Goal: Information Seeking & Learning: Learn about a topic

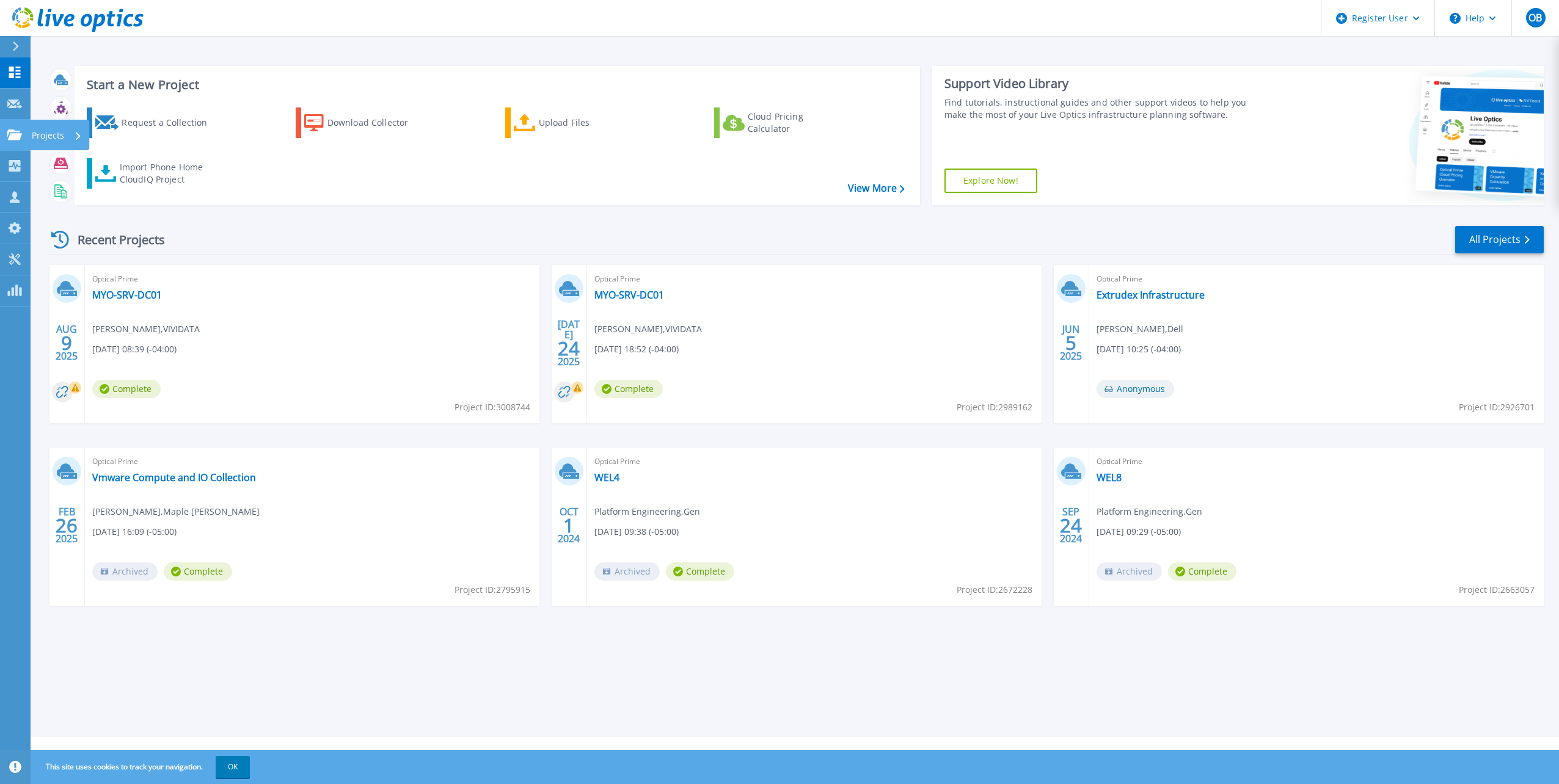
click at [14, 136] on icon at bounding box center [14, 135] width 14 height 11
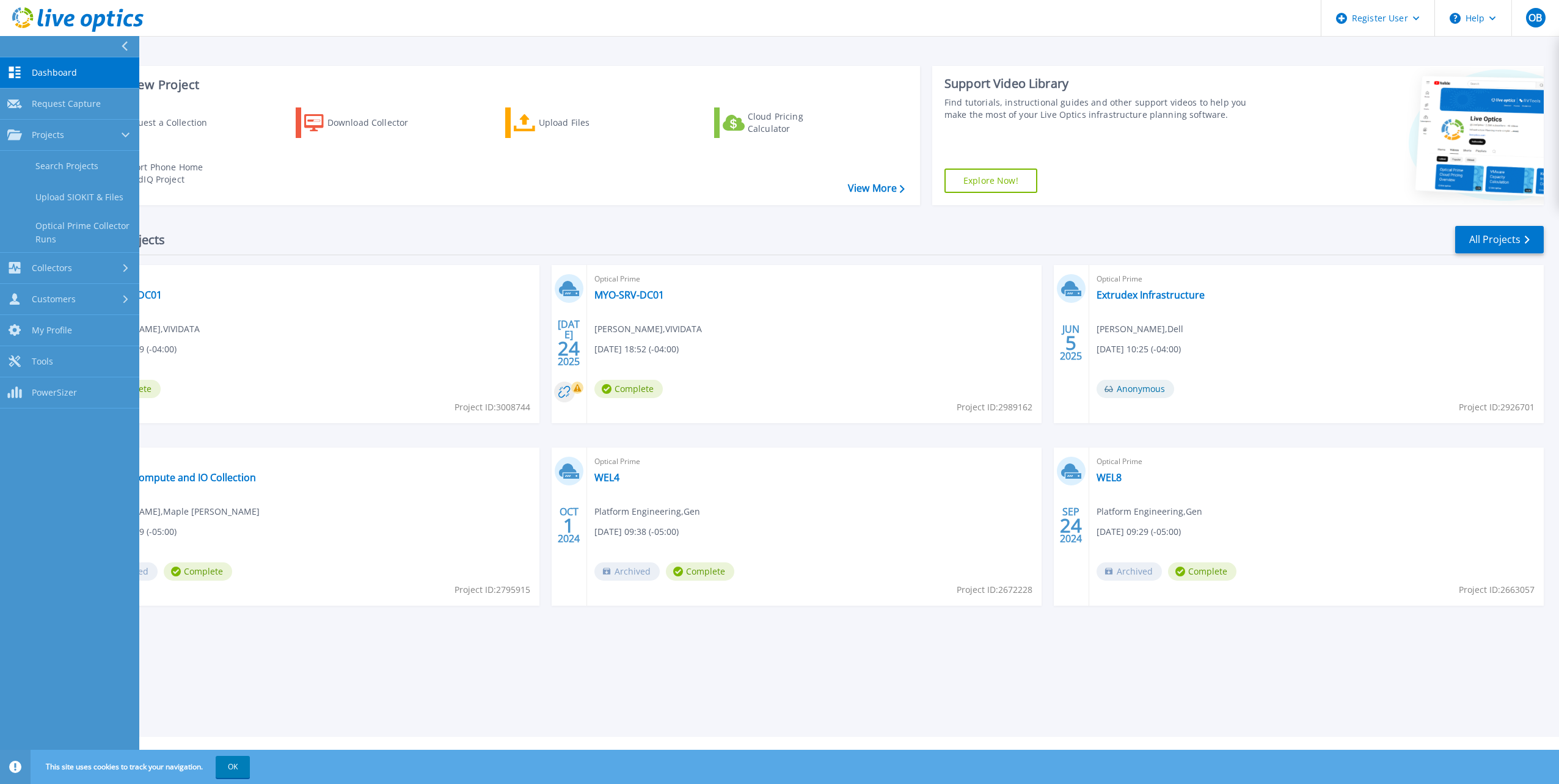
click at [307, 233] on div "Recent Projects All Projects" at bounding box center [795, 240] width 1497 height 31
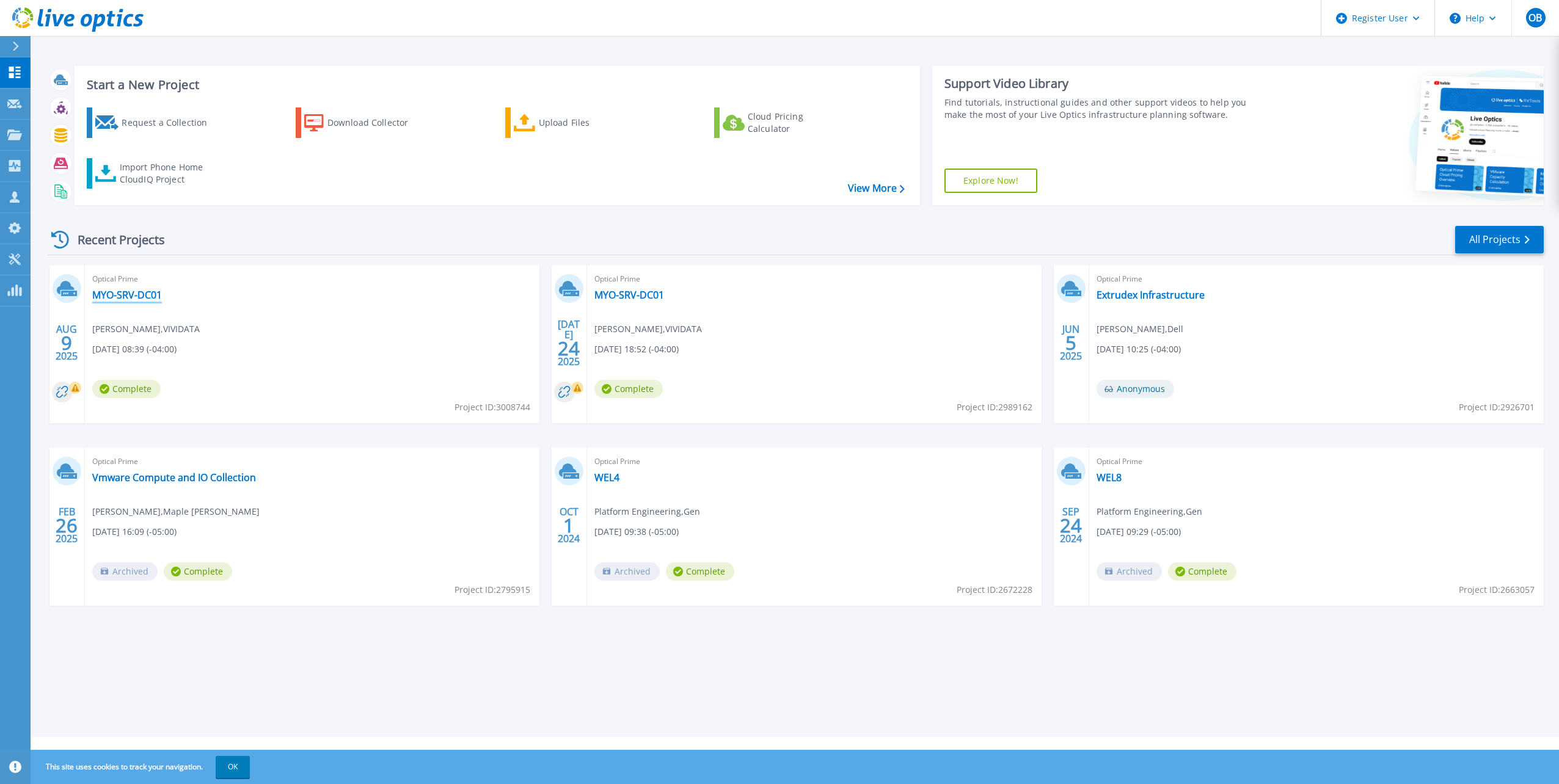
click at [98, 296] on link "MYO-SRV-DC01" at bounding box center [127, 295] width 69 height 12
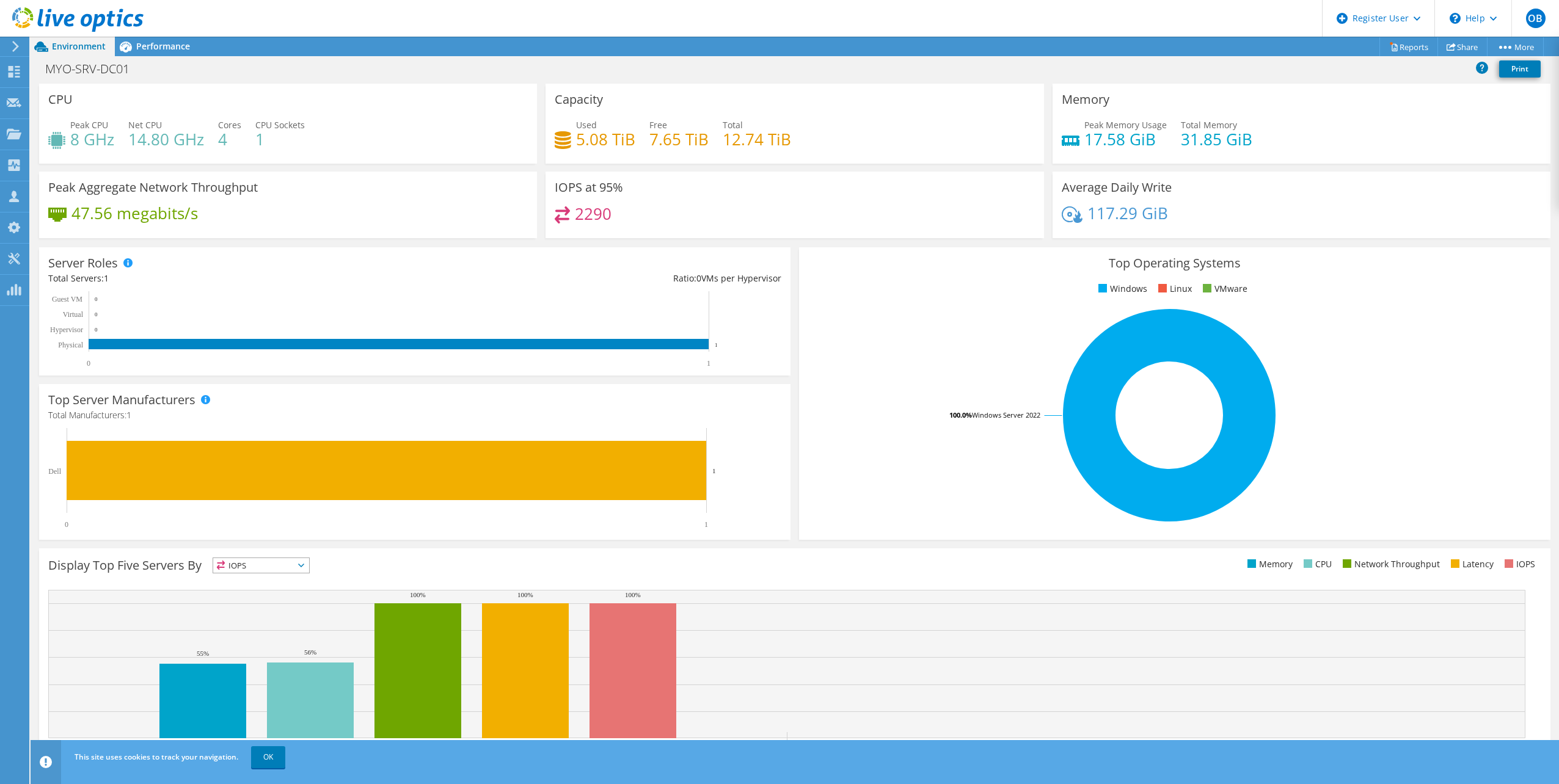
scroll to position [31, 0]
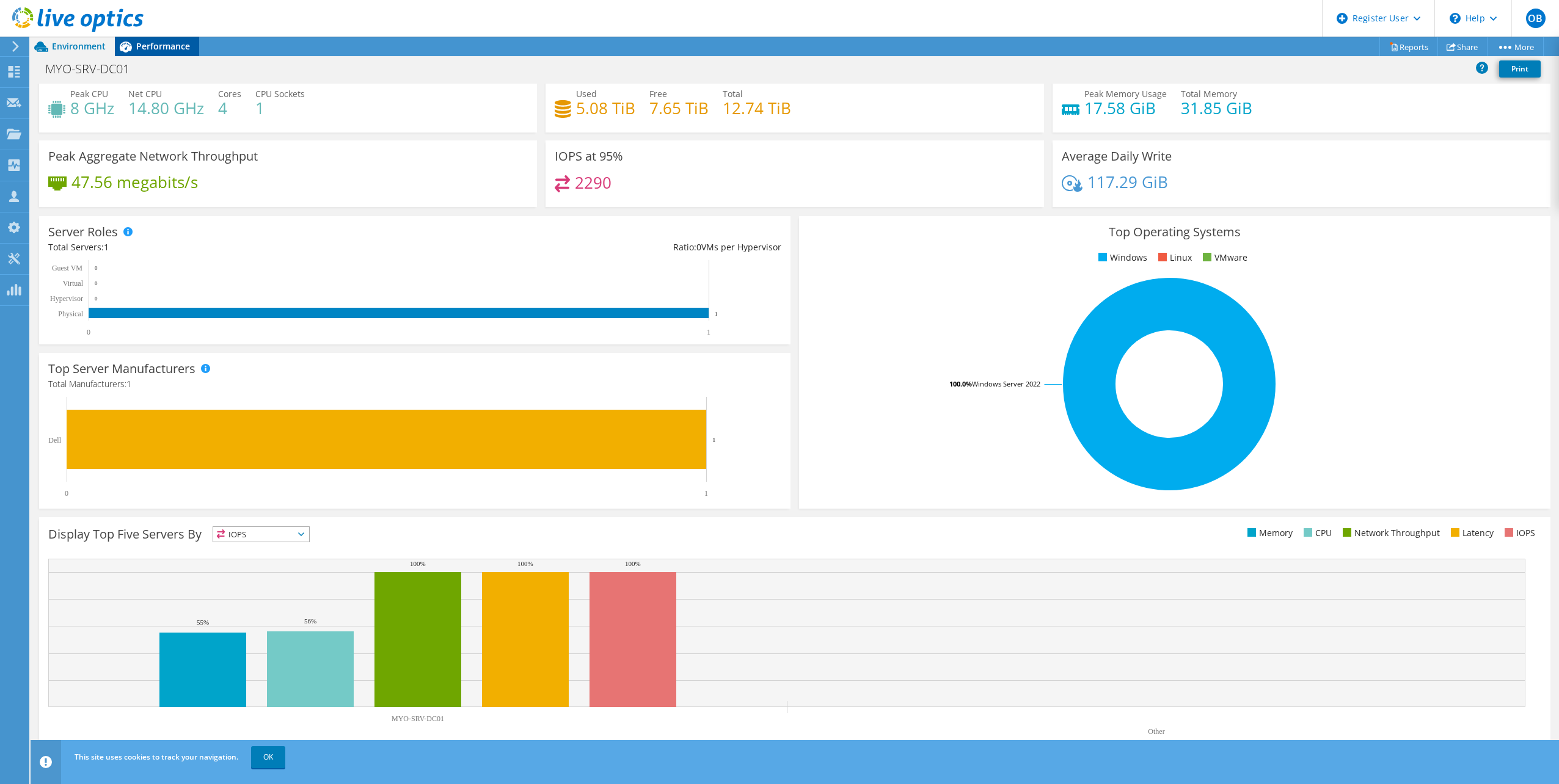
click at [154, 46] on span "Performance" at bounding box center [163, 46] width 54 height 12
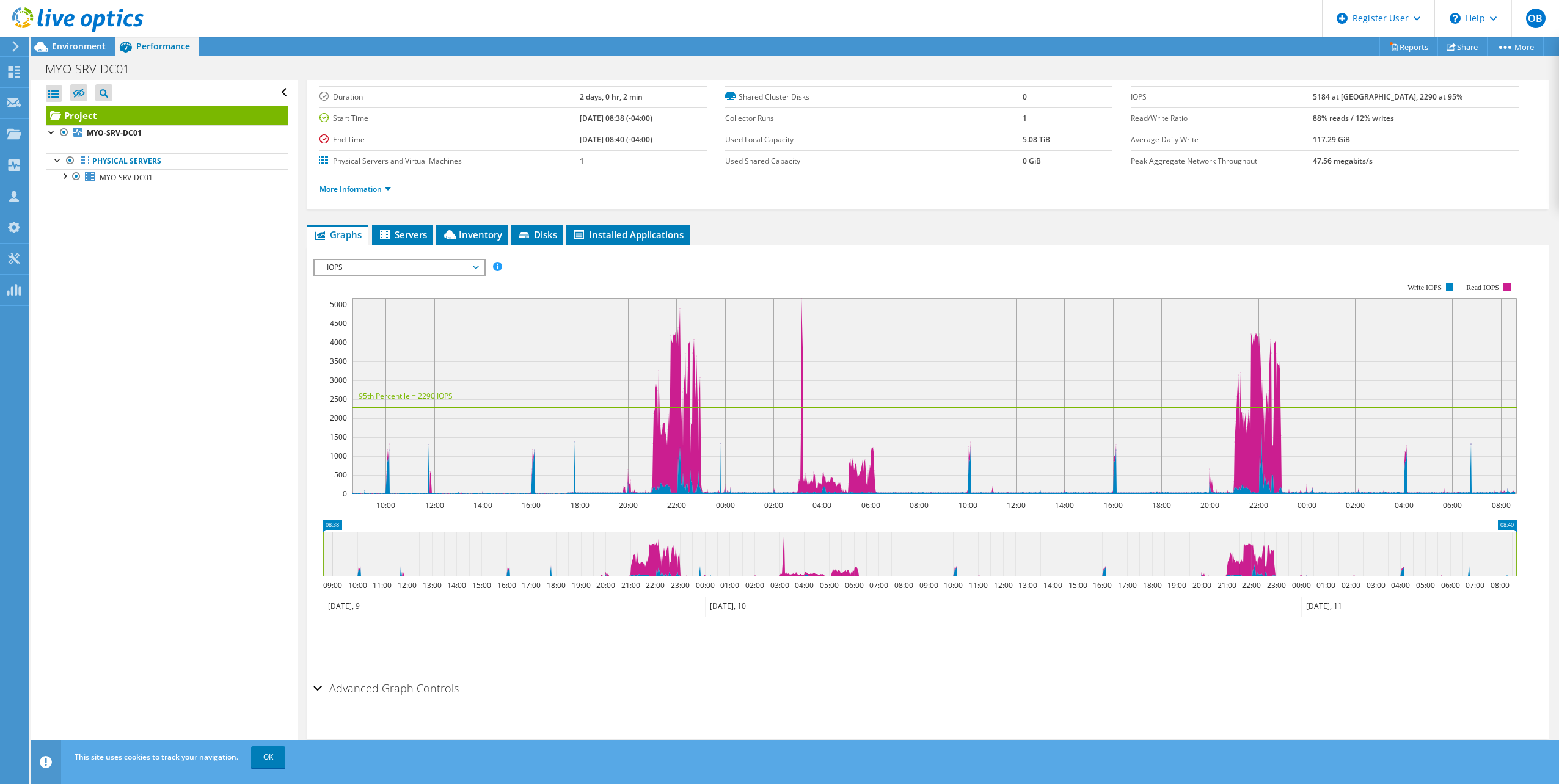
scroll to position [0, 0]
click at [400, 265] on span "IOPS" at bounding box center [399, 267] width 157 height 14
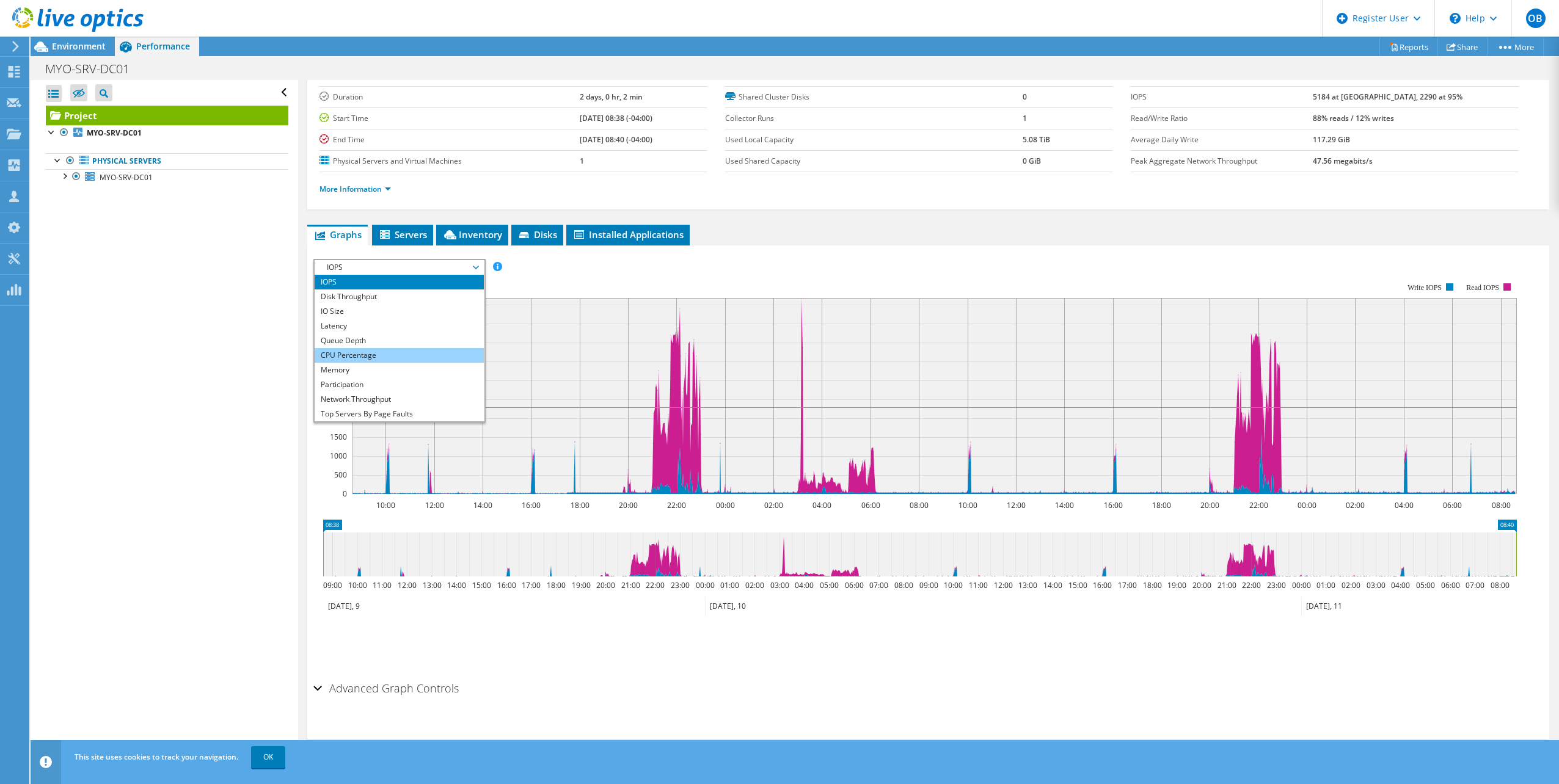
scroll to position [44, 0]
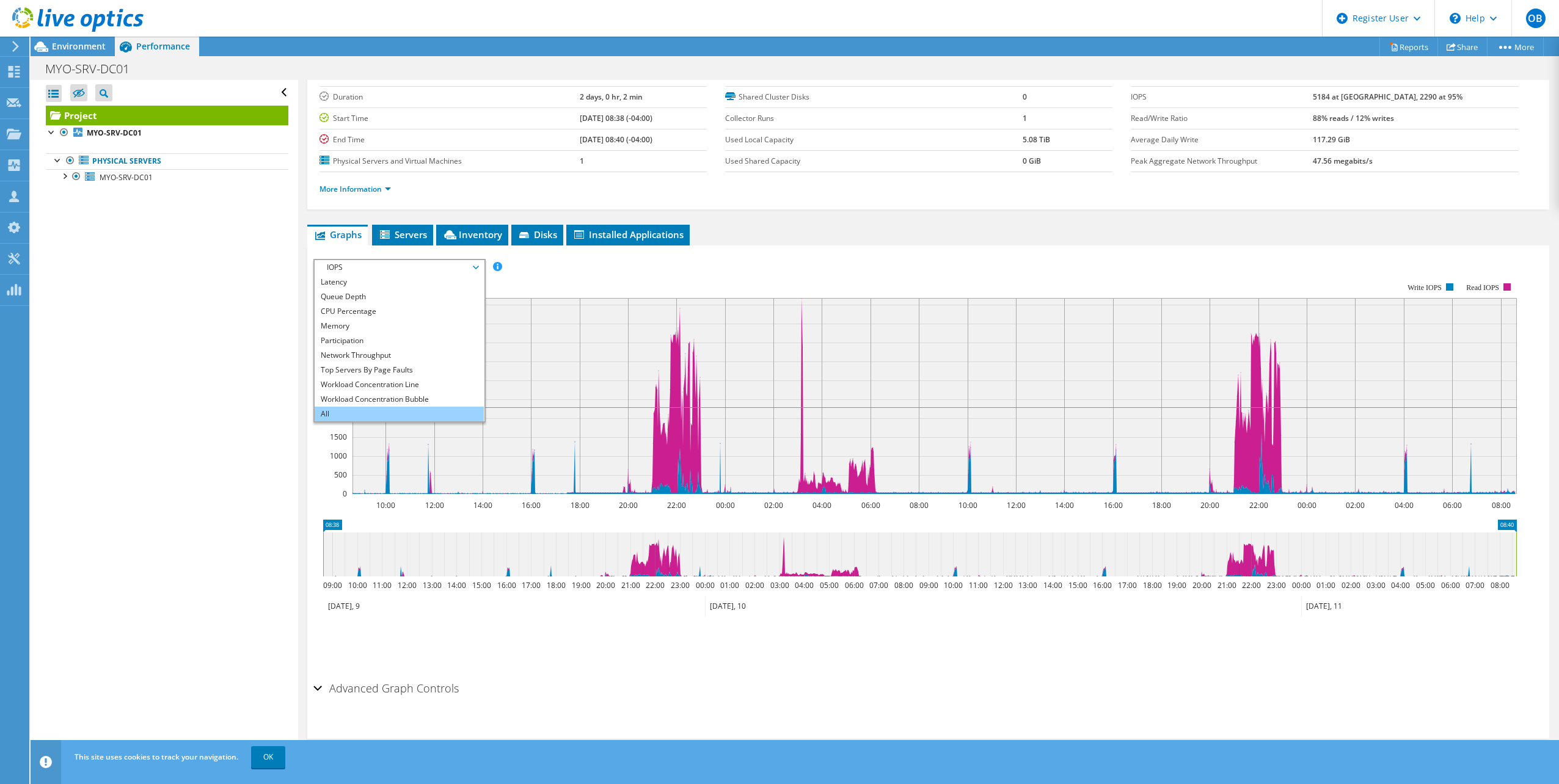
click at [357, 408] on li "All" at bounding box center [399, 413] width 169 height 14
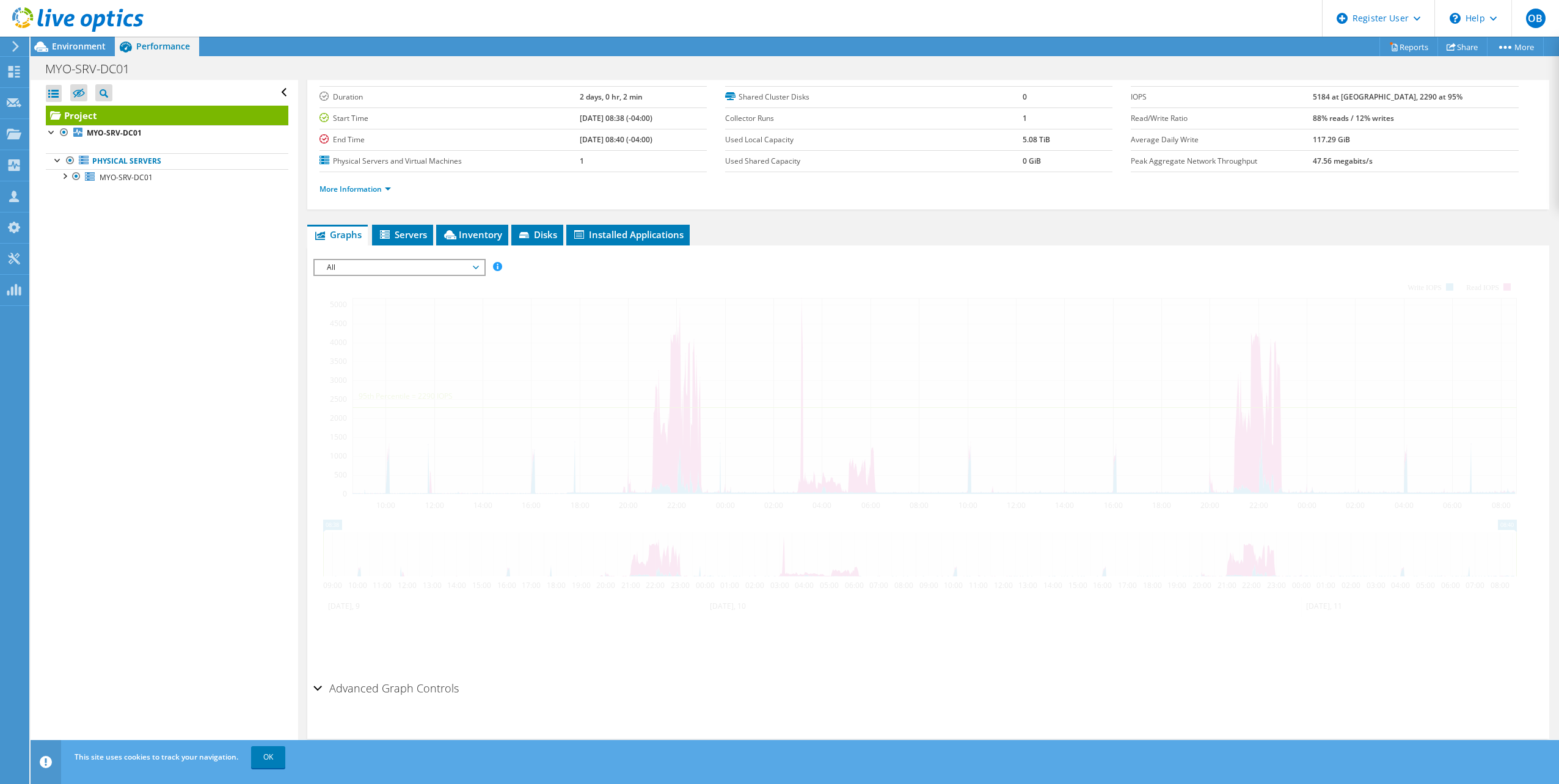
click at [240, 359] on div "Open All Close All Hide Excluded Nodes Project Tree Filter" at bounding box center [164, 420] width 267 height 680
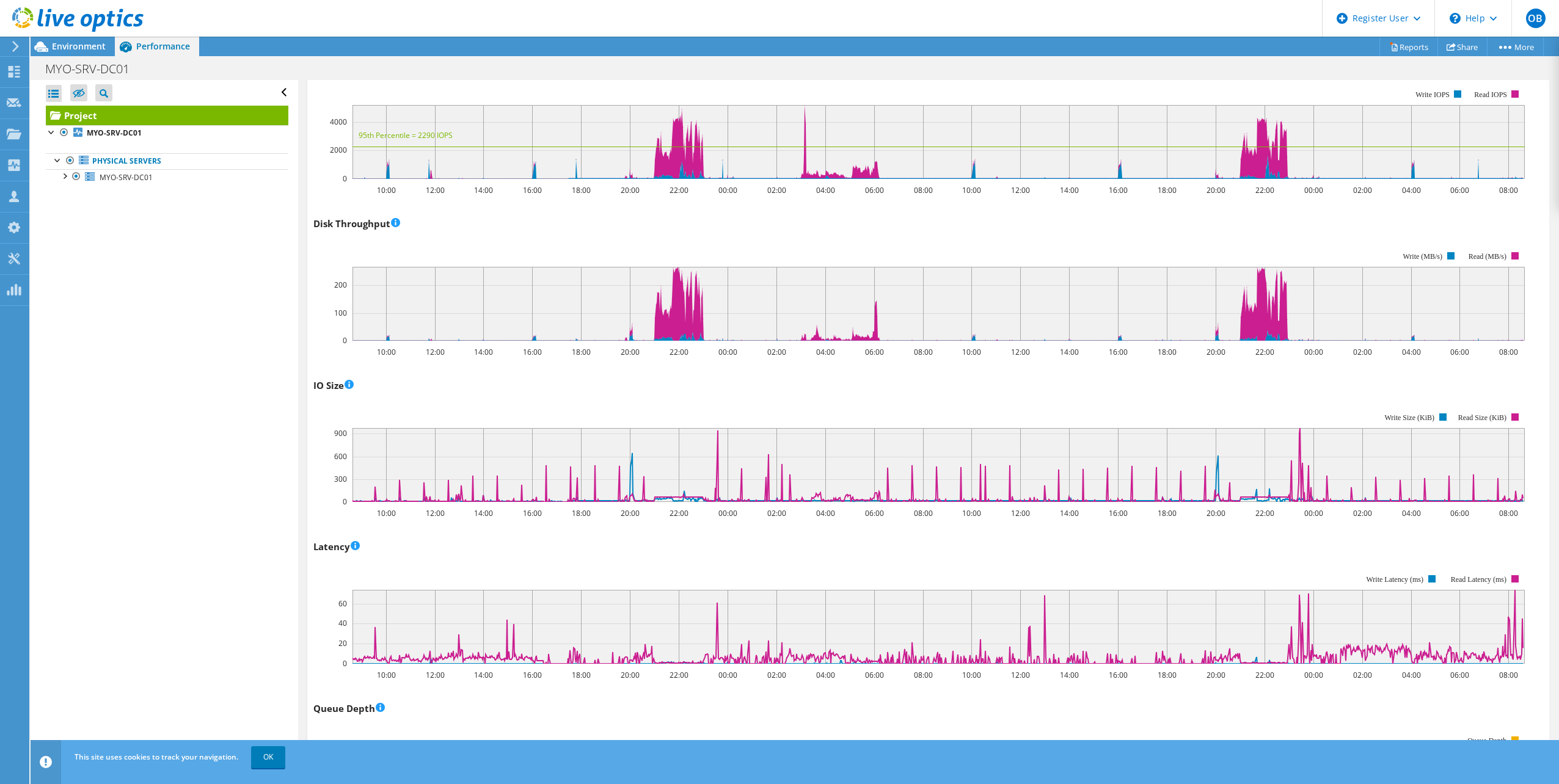
scroll to position [48, 0]
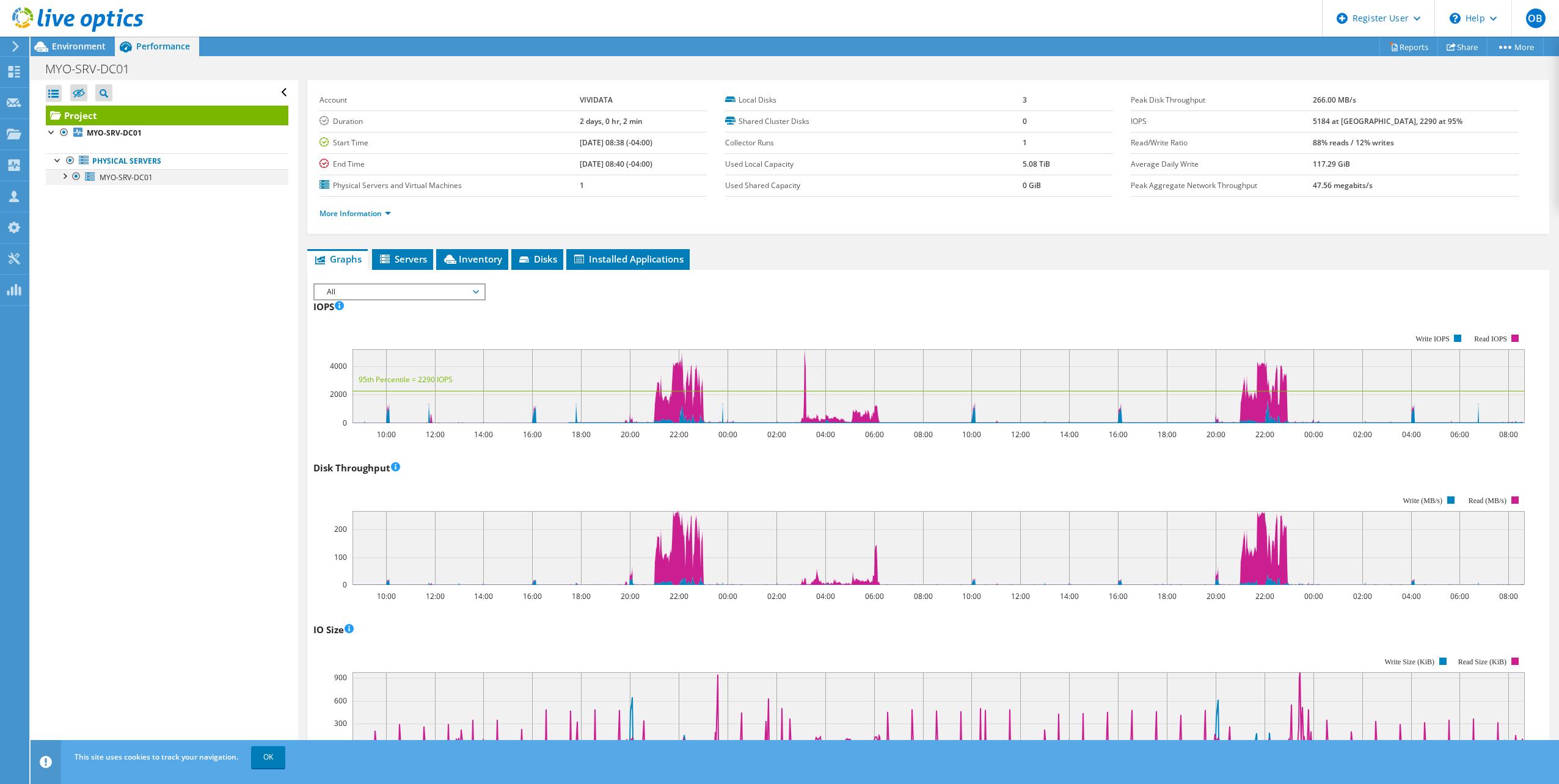
click at [69, 177] on div at bounding box center [63, 175] width 12 height 12
click at [390, 257] on icon at bounding box center [385, 259] width 12 height 11
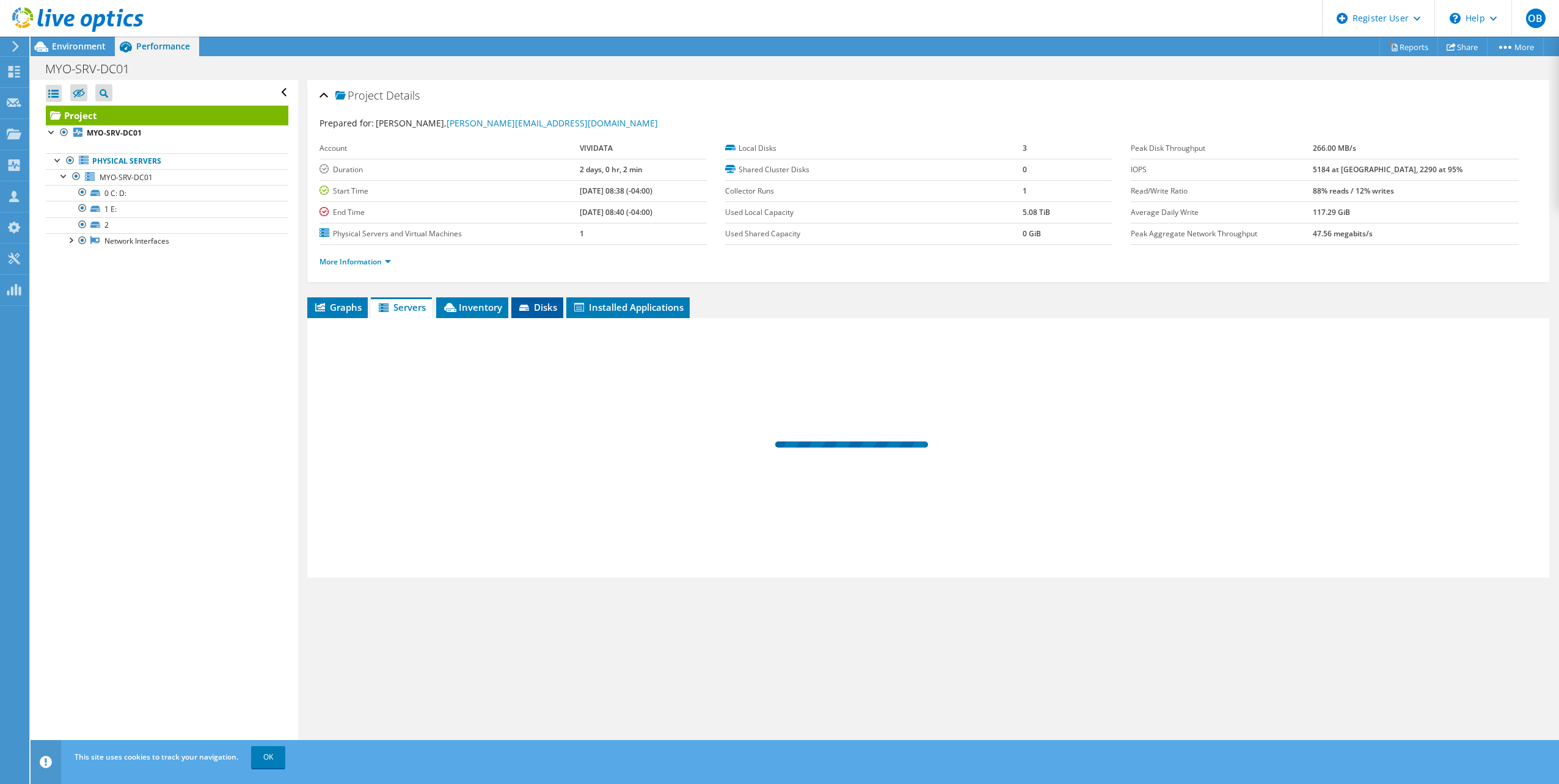
scroll to position [0, 0]
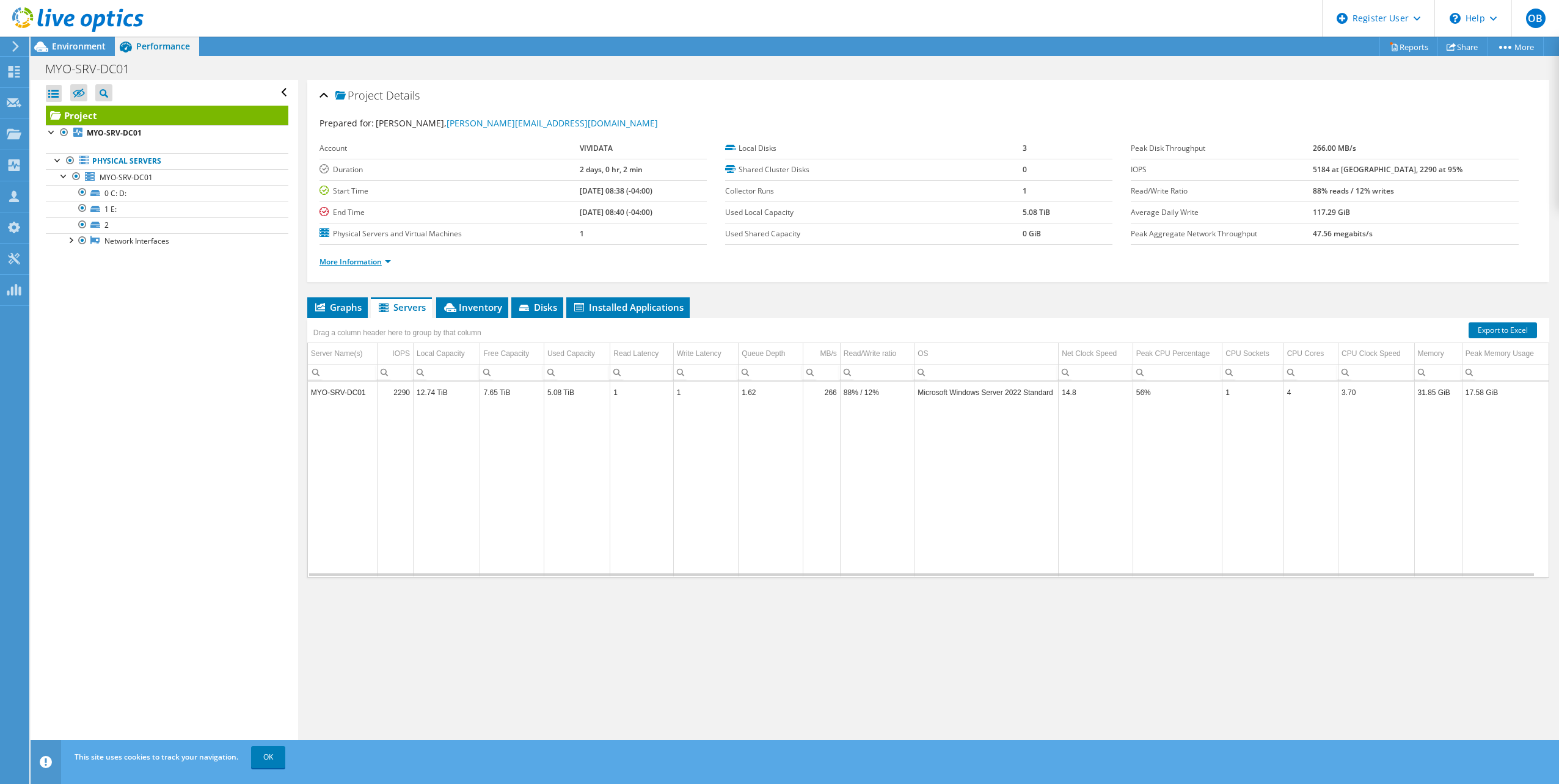
click at [360, 260] on link "More Information" at bounding box center [355, 261] width 71 height 11
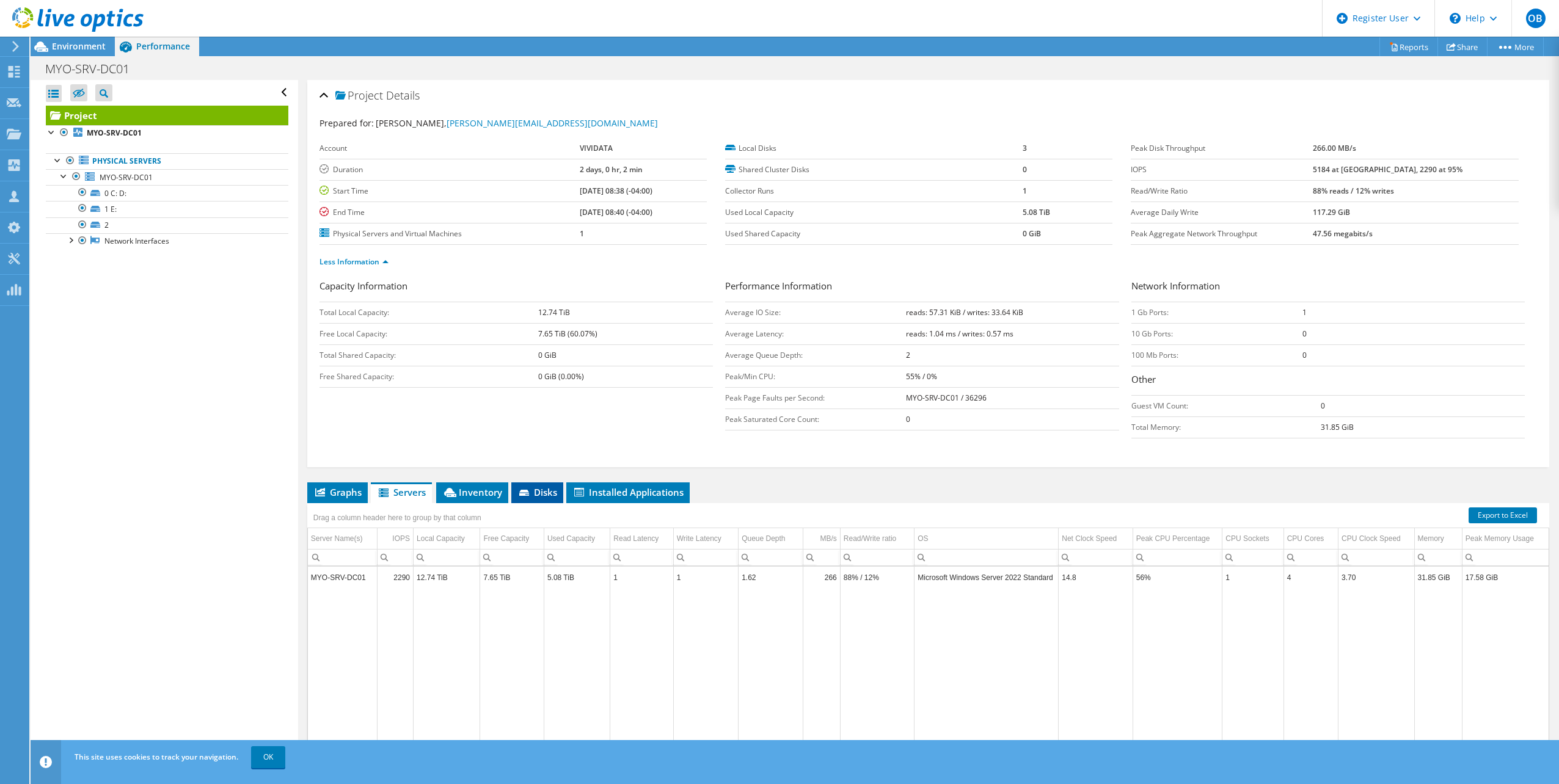
click at [524, 492] on icon at bounding box center [524, 493] width 10 height 6
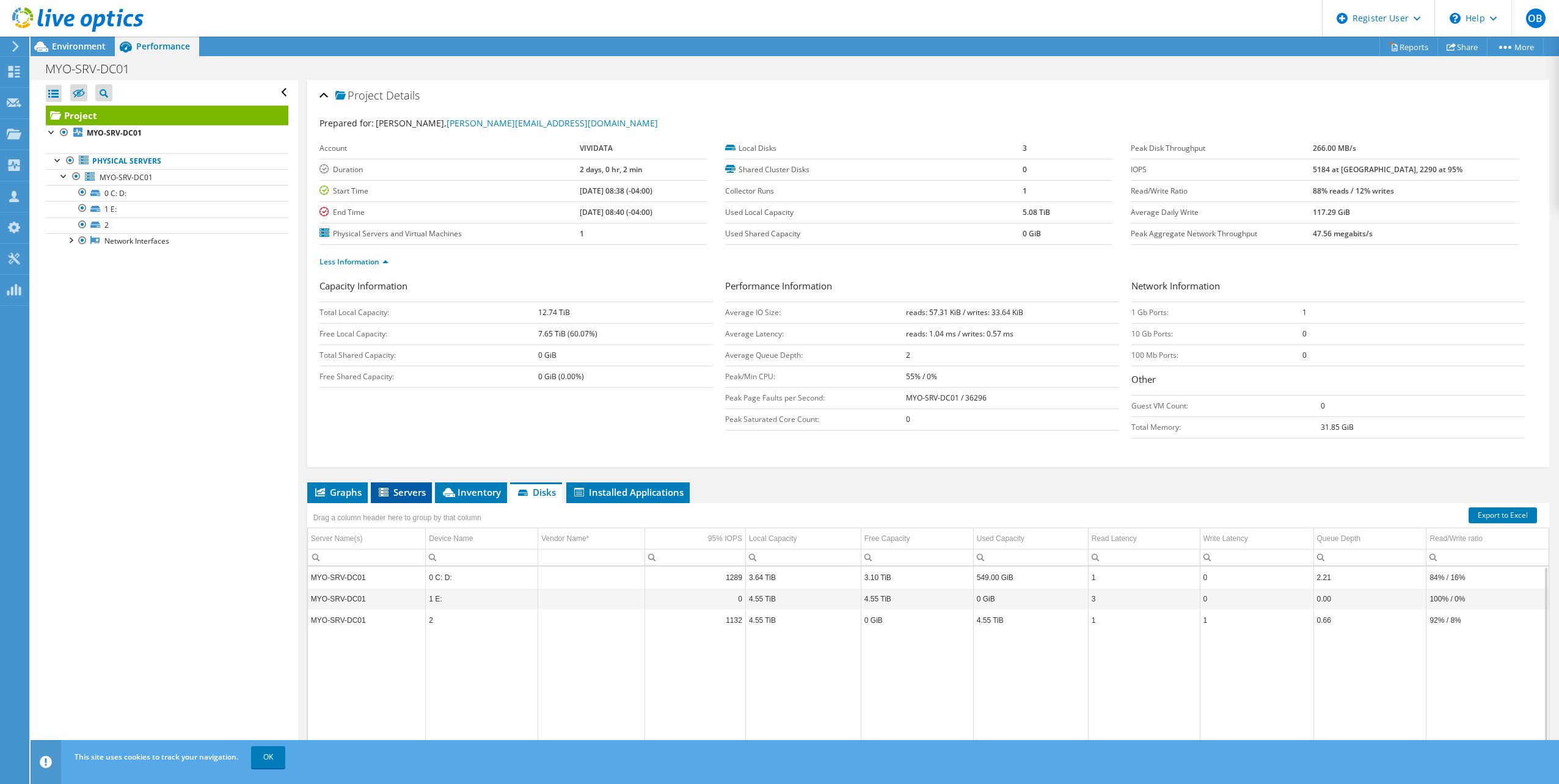
click at [412, 498] on span "Servers" at bounding box center [401, 492] width 49 height 12
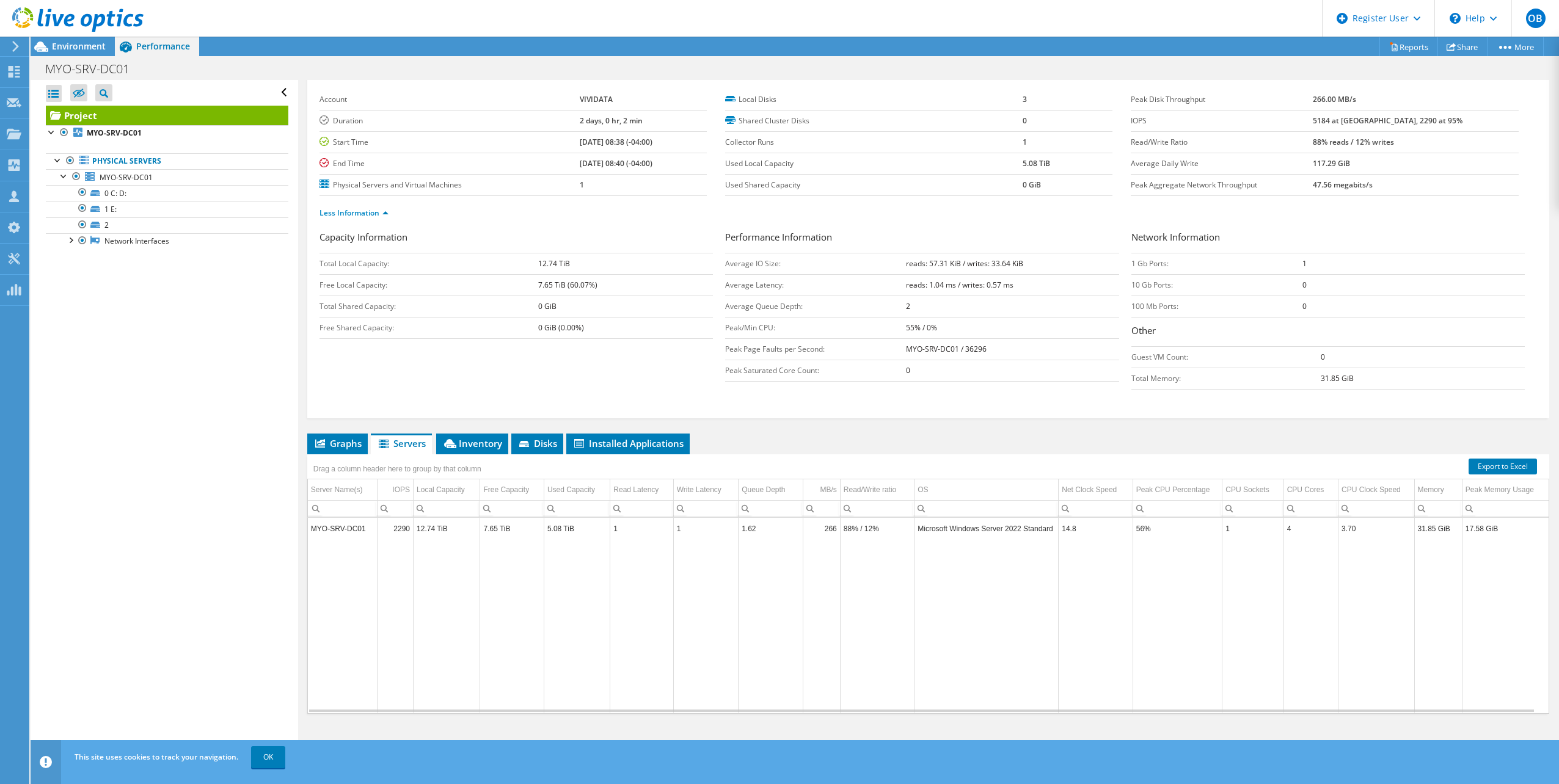
scroll to position [5, 0]
click at [338, 443] on span "Graphs" at bounding box center [337, 443] width 48 height 12
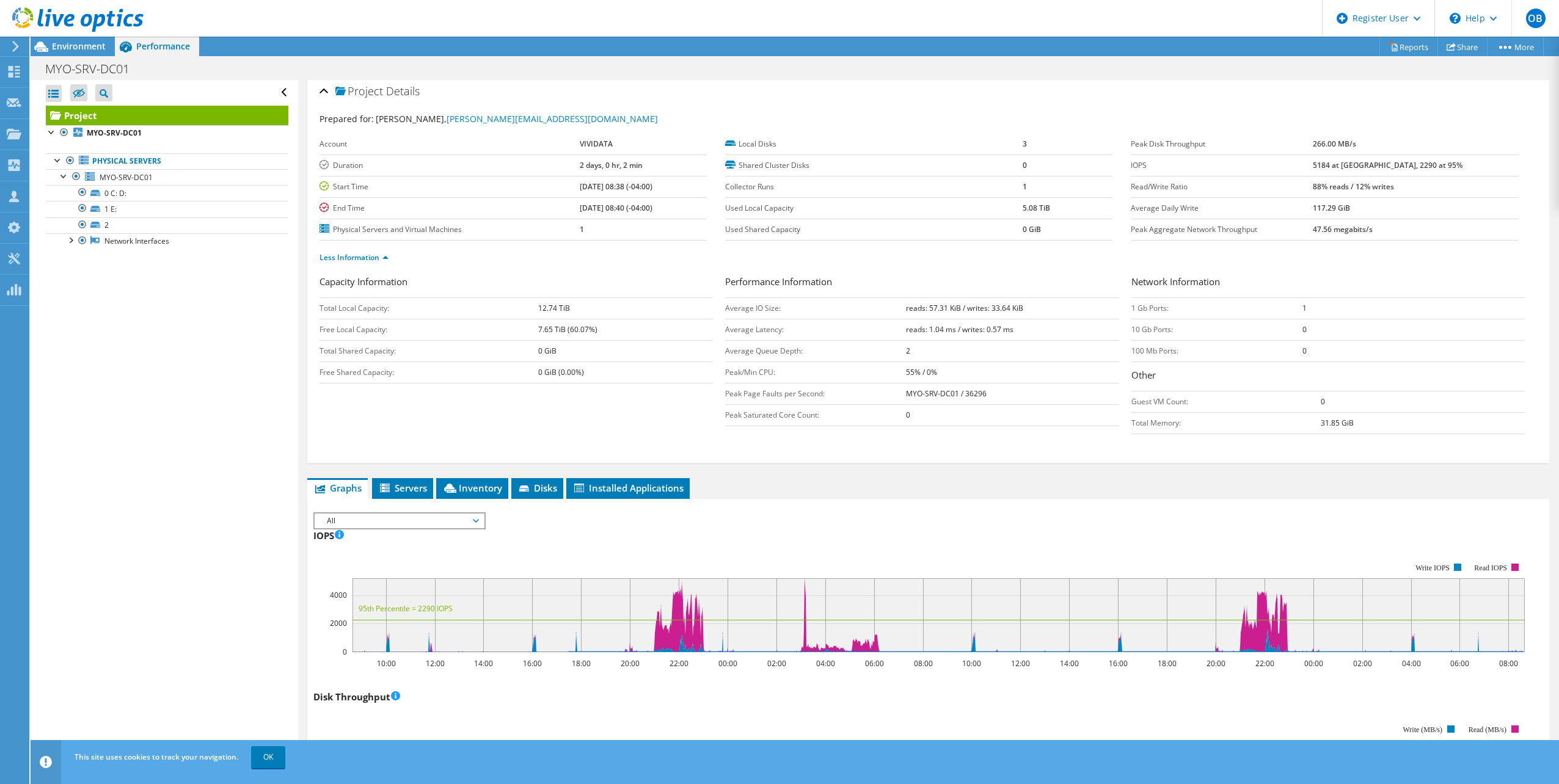
scroll to position [0, 0]
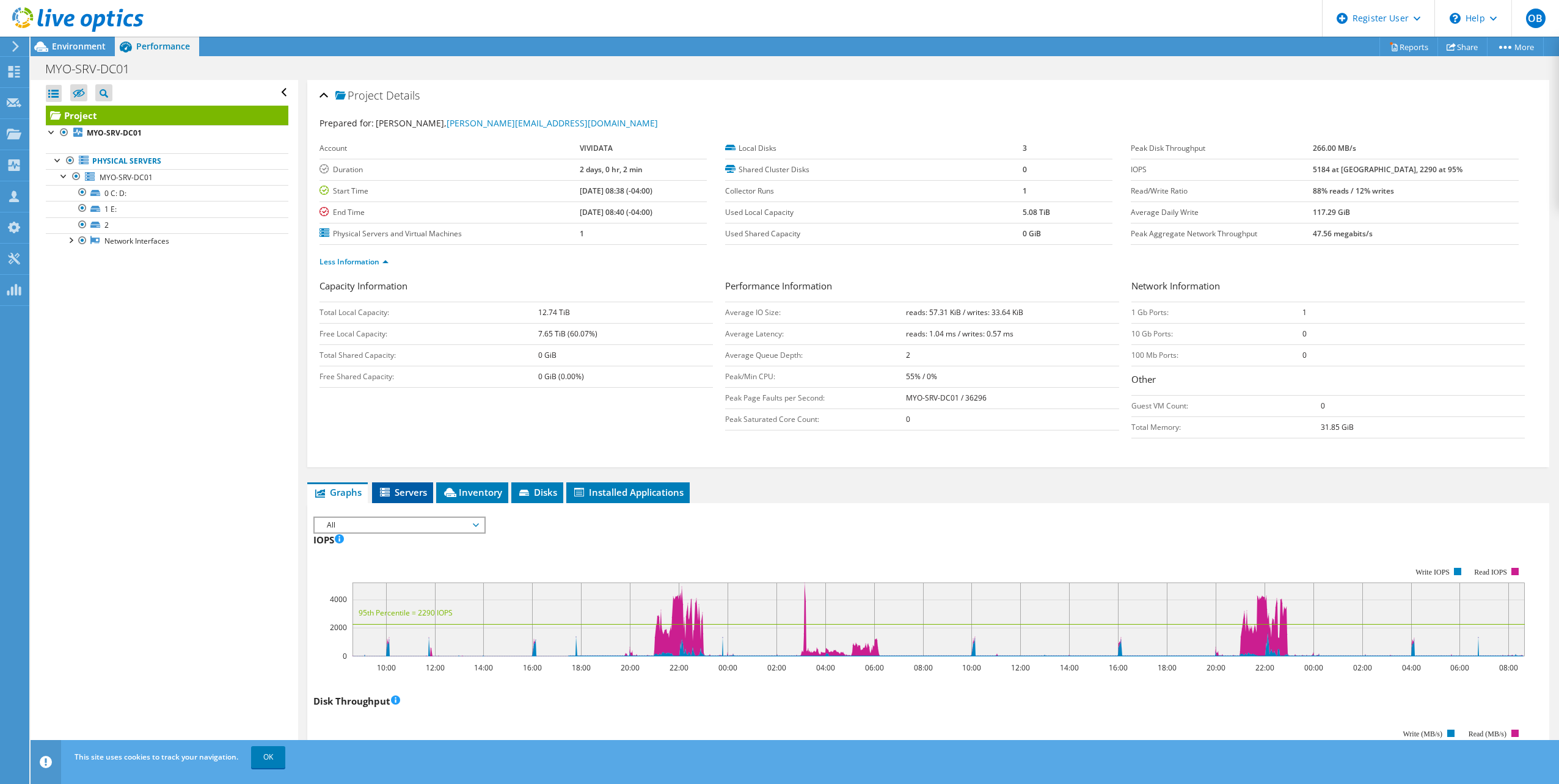
click at [414, 499] on li "Servers" at bounding box center [403, 493] width 62 height 21
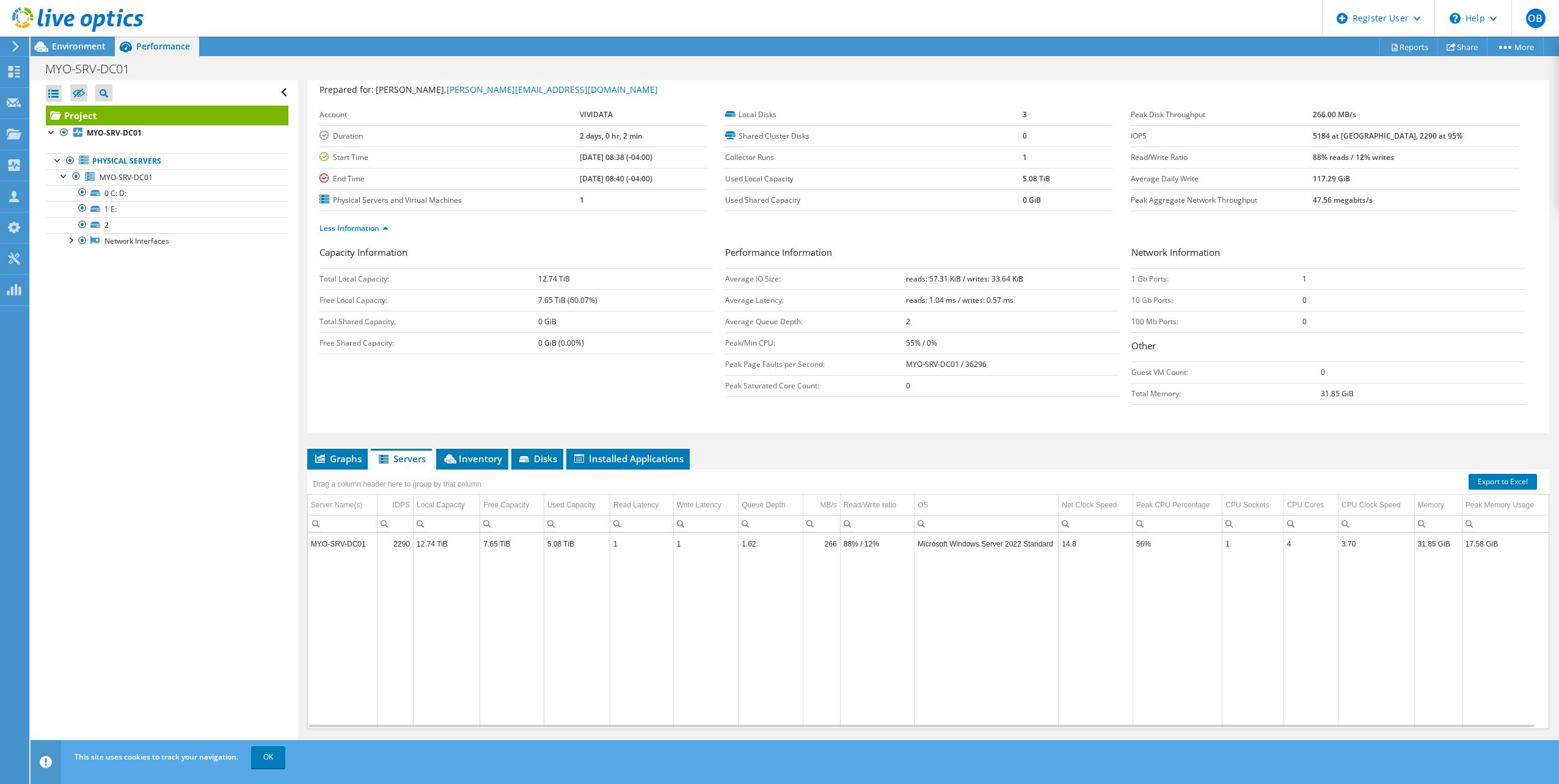
scroll to position [49, 0]
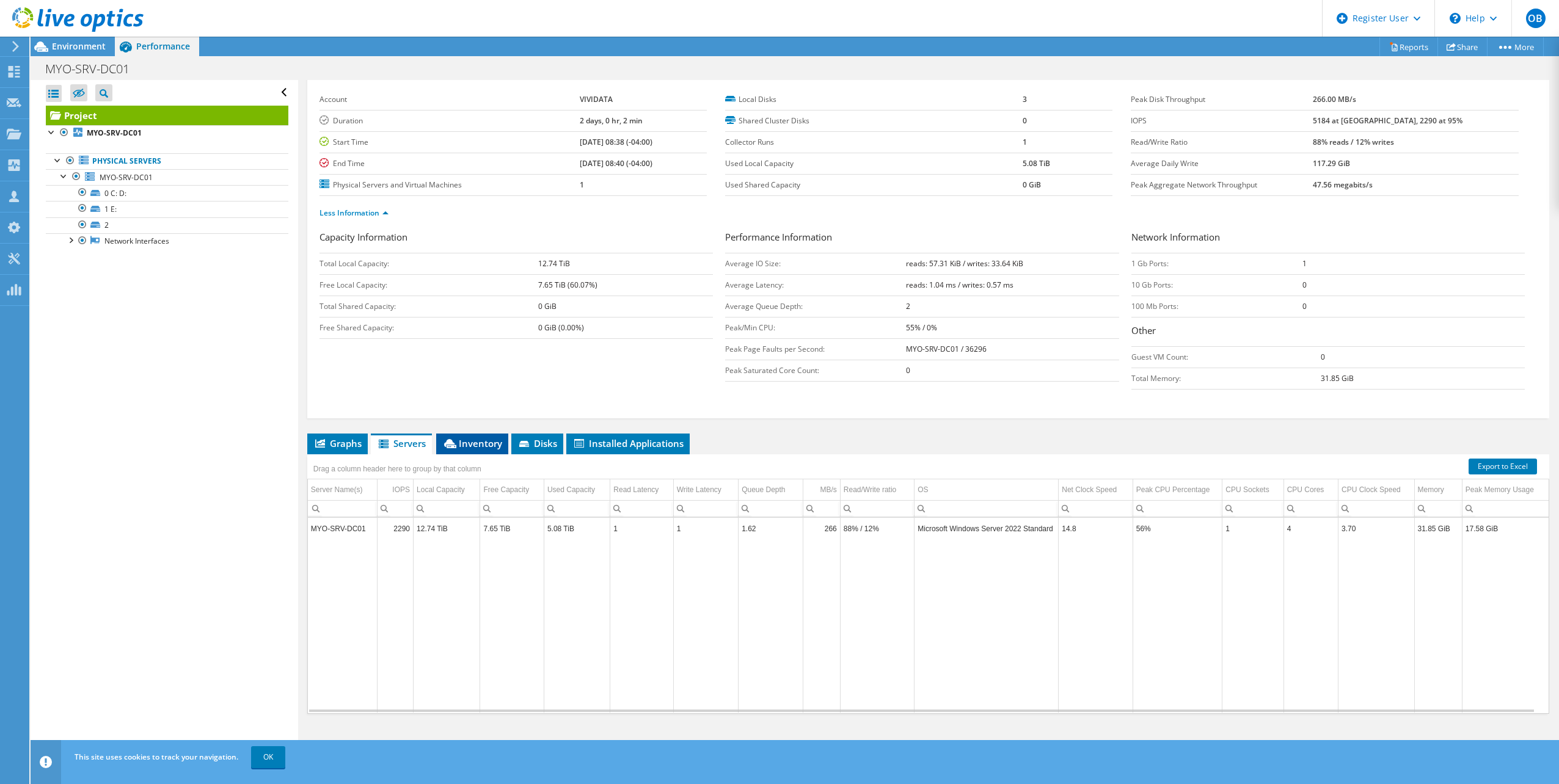
click at [496, 439] on span "Inventory" at bounding box center [472, 443] width 60 height 12
click at [847, 534] on td "52D4FZ3" at bounding box center [903, 533] width 133 height 21
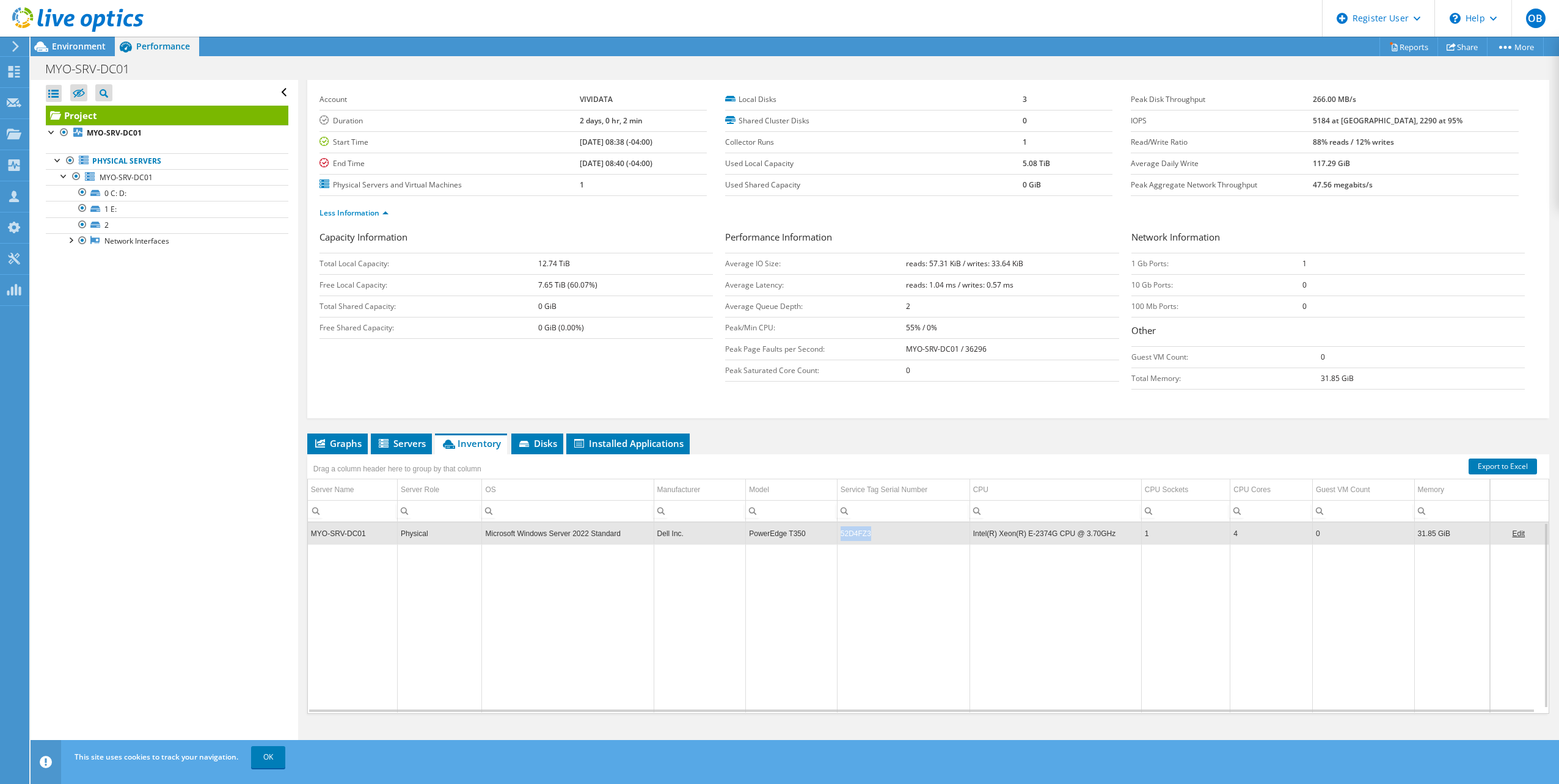
click at [847, 534] on td "52D4FZ3" at bounding box center [903, 533] width 133 height 21
copy td "52D4FZ3"
click at [415, 445] on span "Servers" at bounding box center [401, 443] width 49 height 12
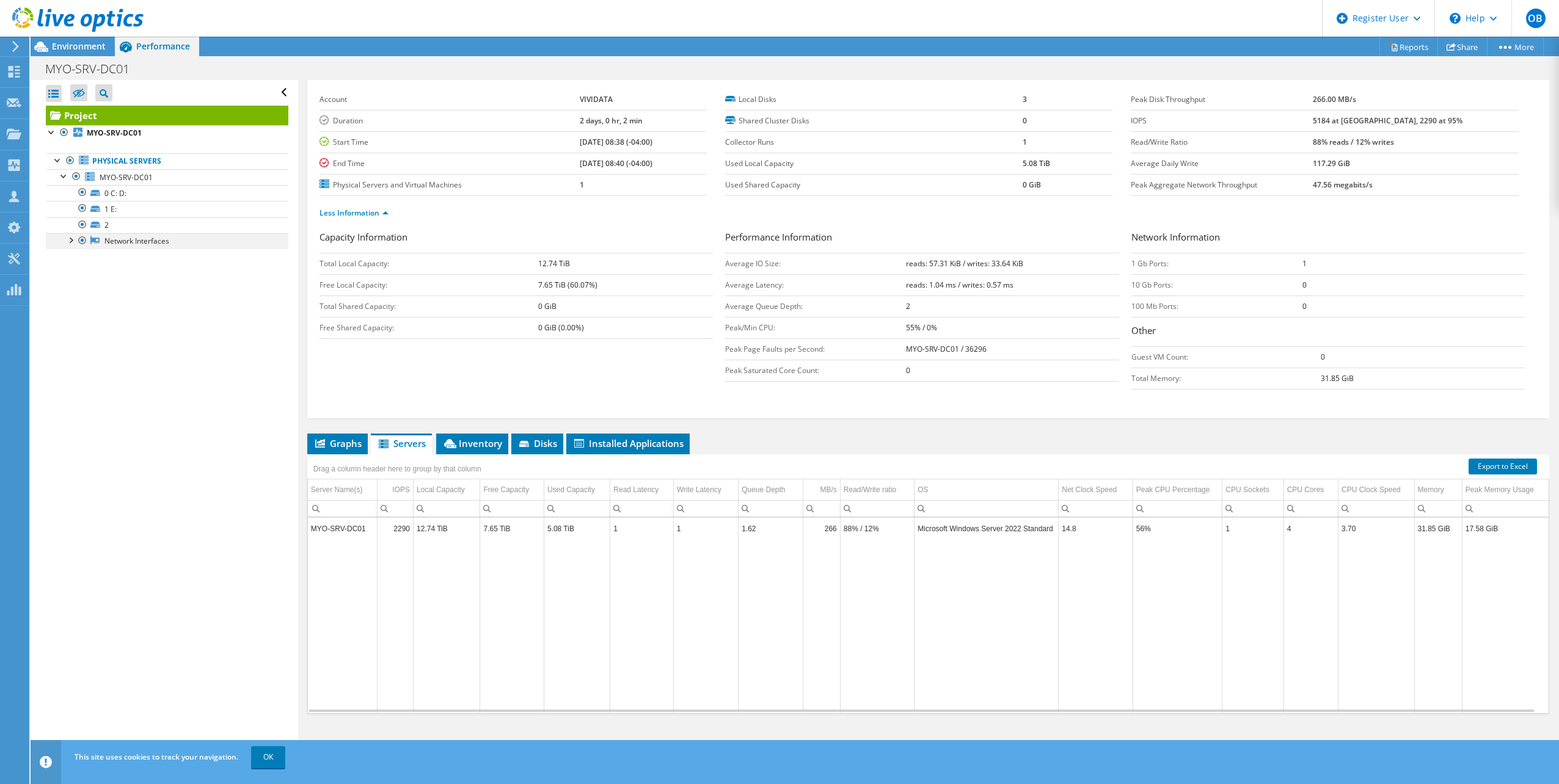
click at [69, 239] on div at bounding box center [70, 239] width 12 height 12
drag, startPoint x: 69, startPoint y: 244, endPoint x: 84, endPoint y: 231, distance: 19.8
click at [68, 244] on div at bounding box center [70, 239] width 12 height 12
click at [482, 439] on span "Inventory" at bounding box center [472, 443] width 60 height 12
click at [532, 436] on li "Disks" at bounding box center [537, 444] width 52 height 21
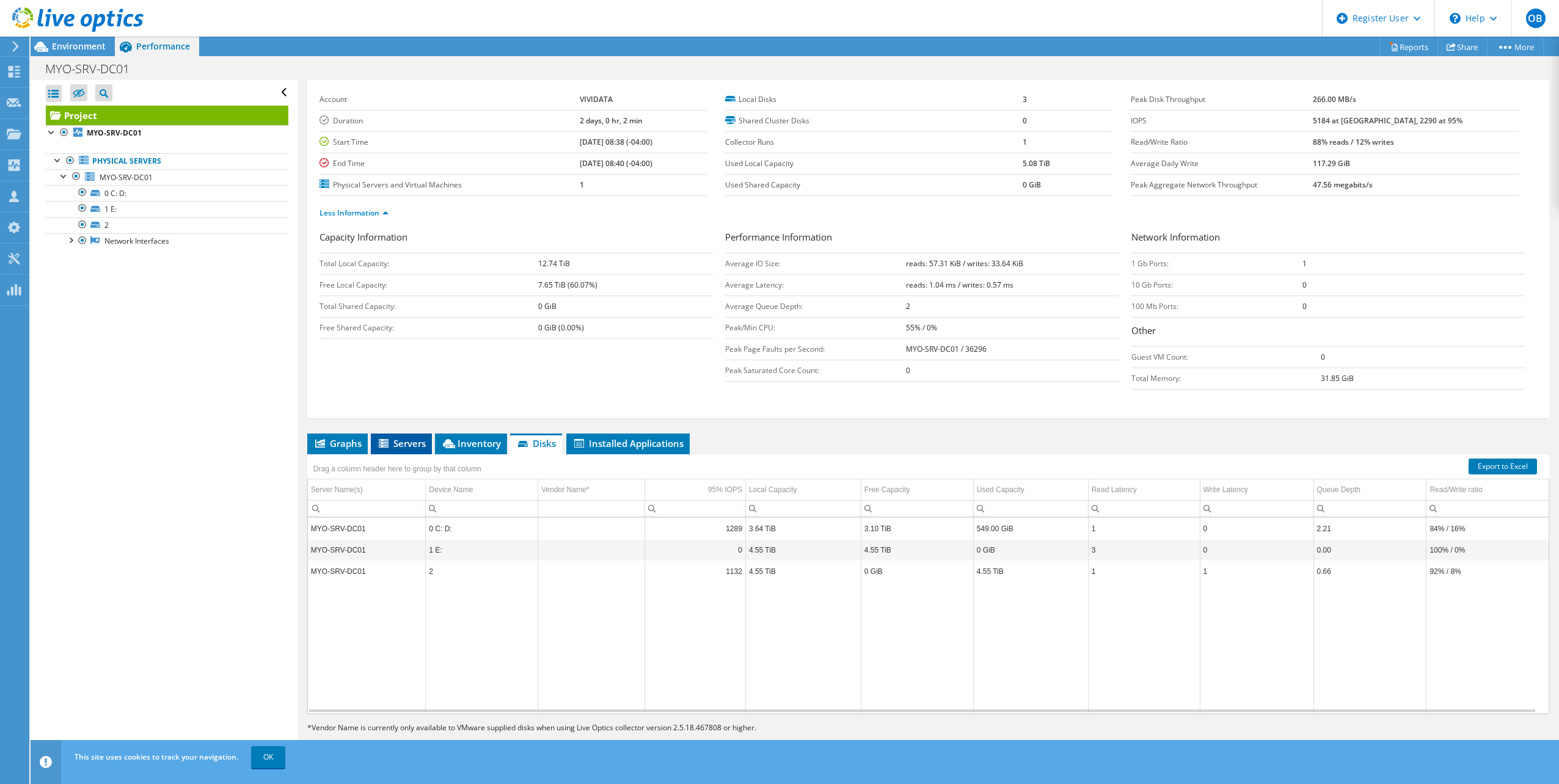
click at [384, 447] on icon at bounding box center [384, 443] width 10 height 9
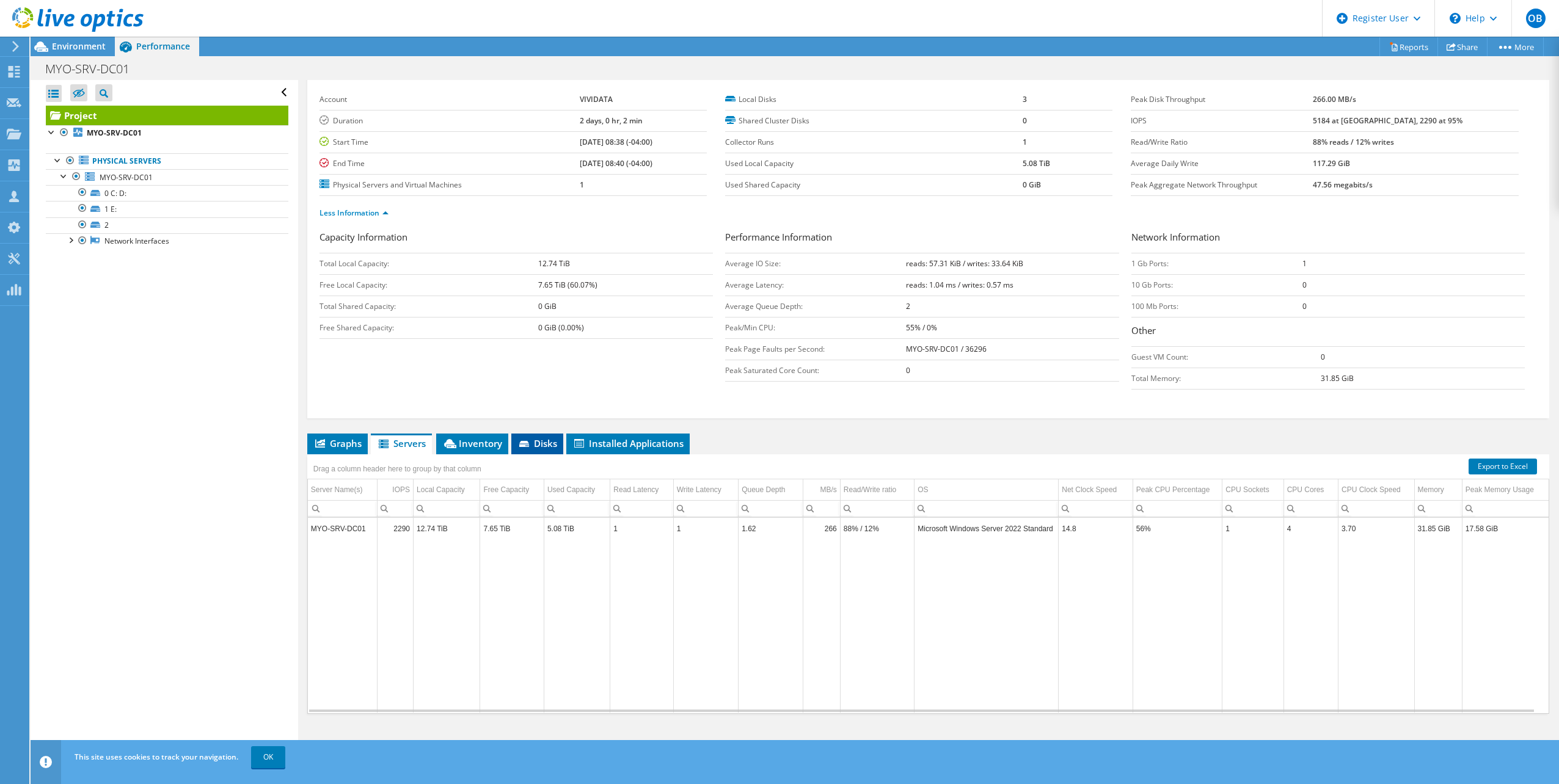
click at [524, 450] on li "Disks" at bounding box center [537, 444] width 52 height 21
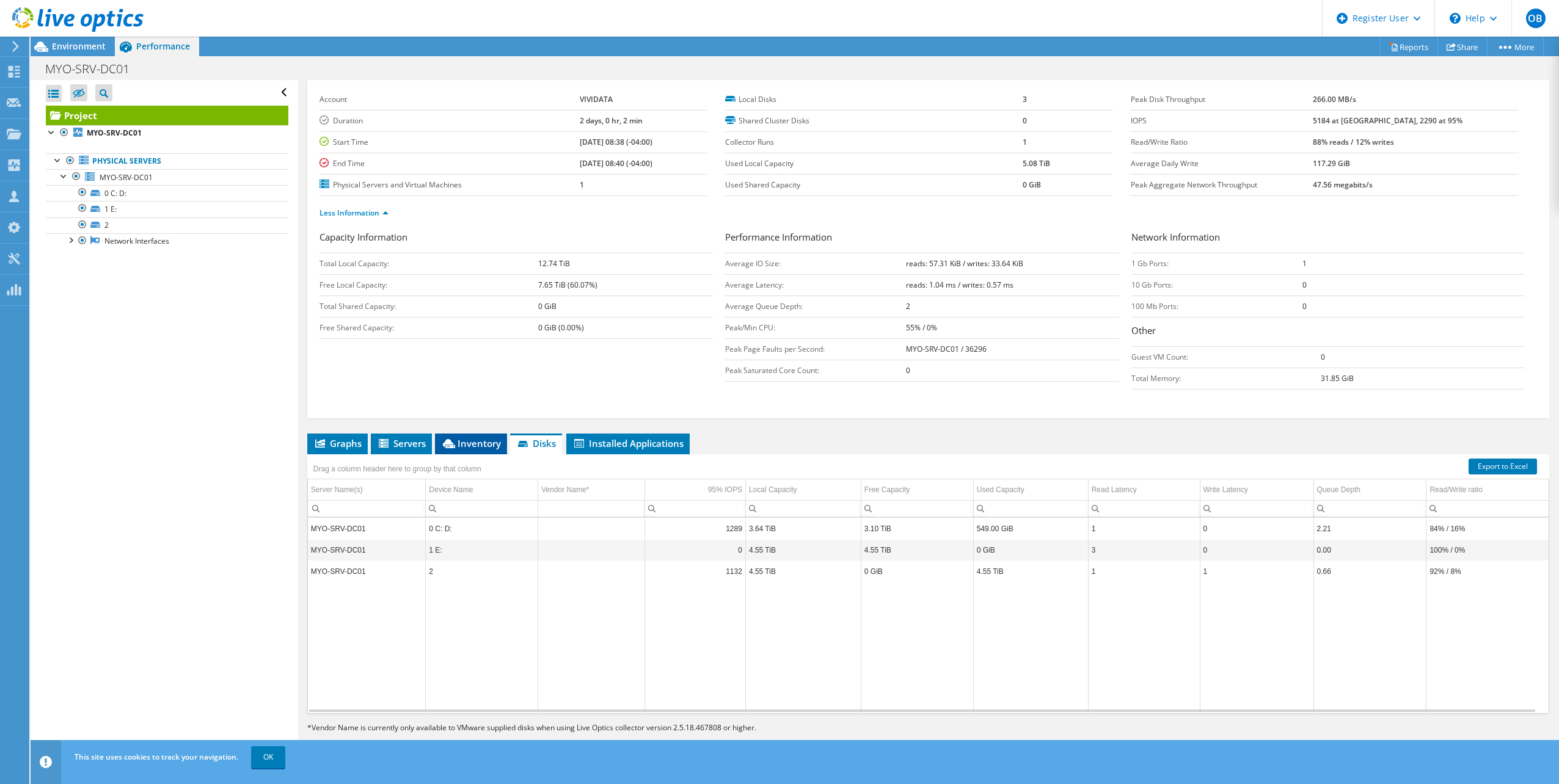
click at [463, 450] on li "Inventory" at bounding box center [471, 444] width 72 height 21
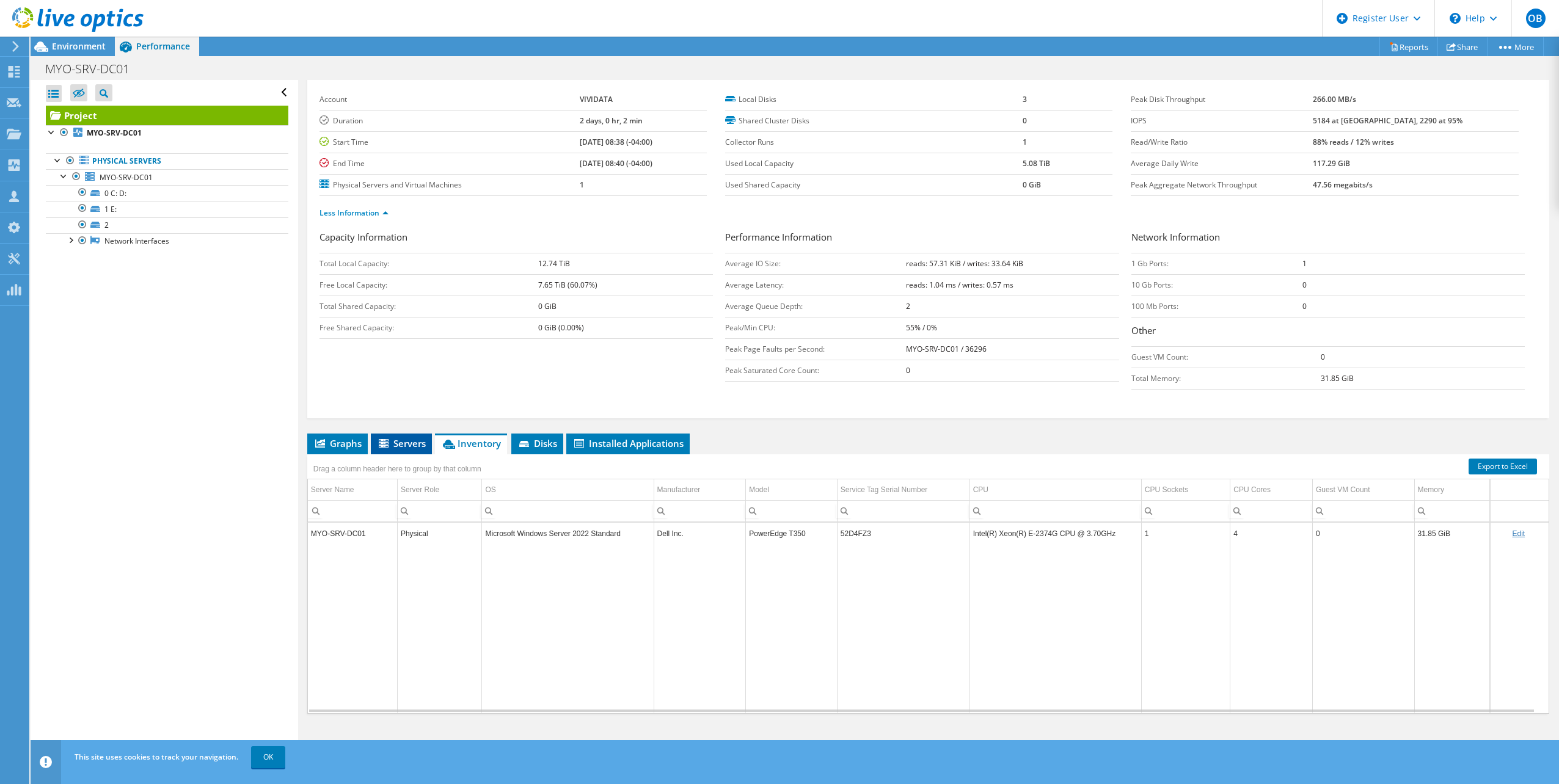
click at [418, 450] on li "Servers" at bounding box center [402, 444] width 62 height 21
click at [340, 448] on span "Graphs" at bounding box center [337, 443] width 48 height 12
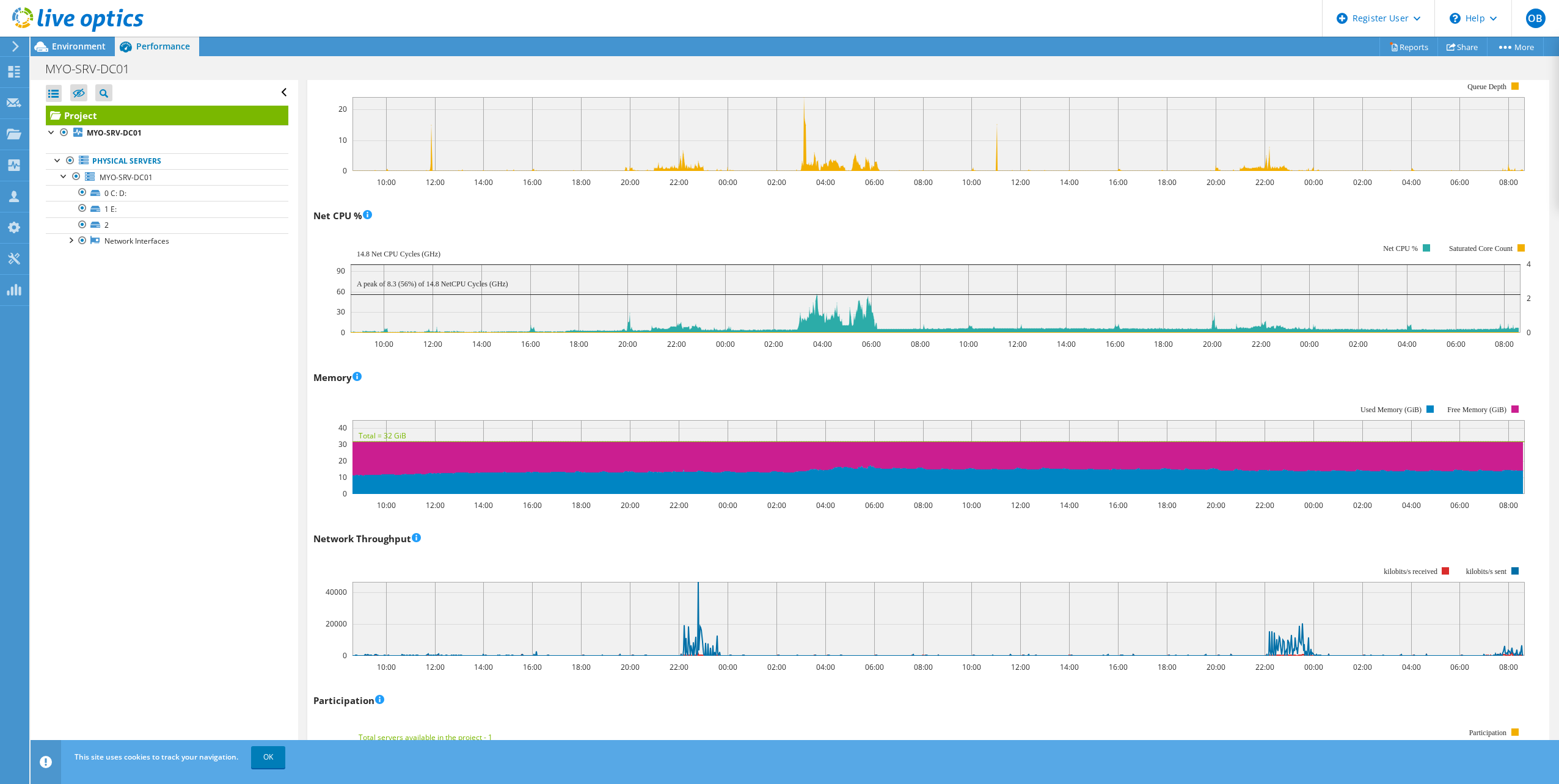
scroll to position [1149, 0]
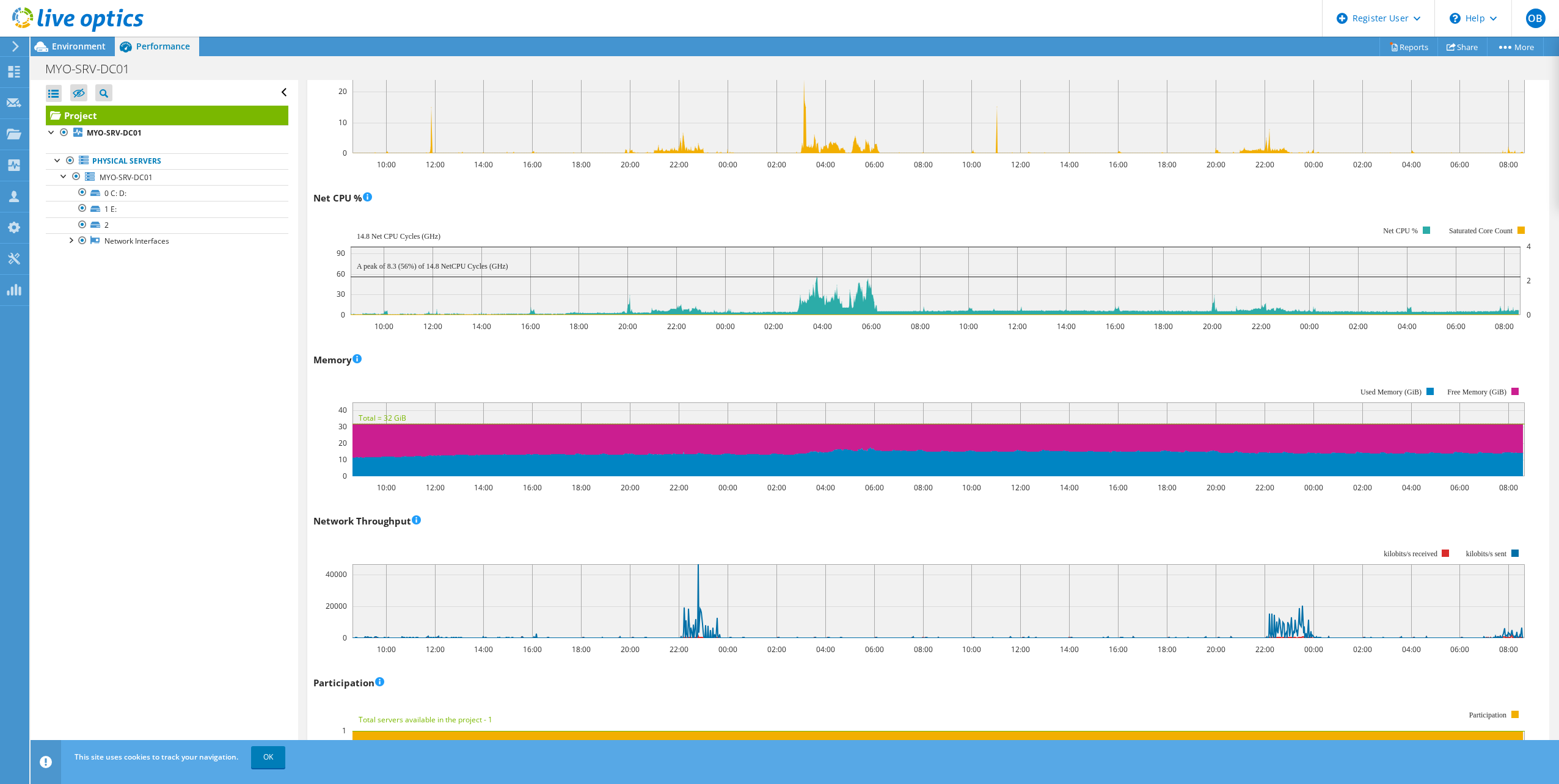
click at [681, 541] on rect at bounding box center [919, 593] width 1212 height 122
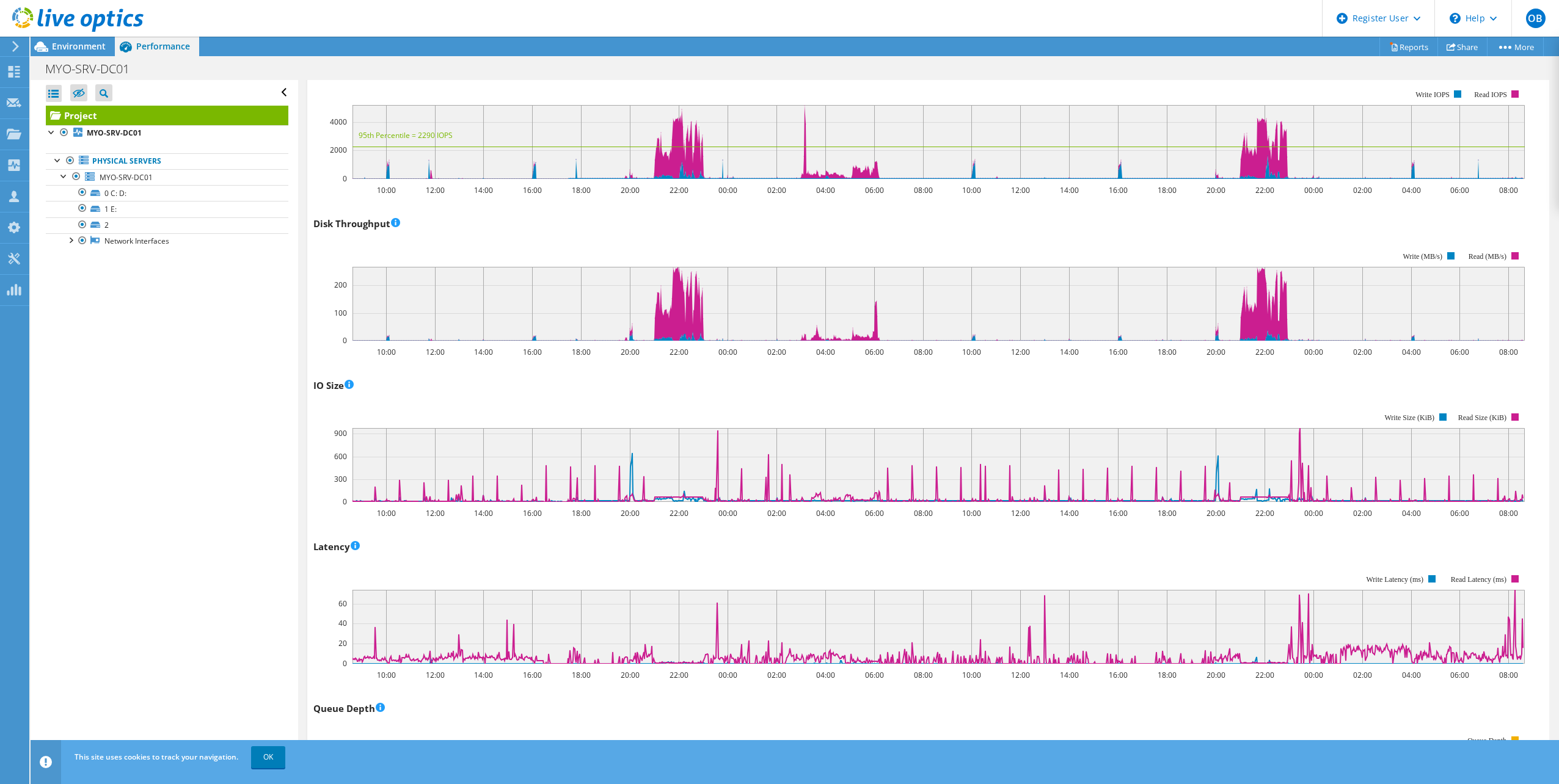
scroll to position [111, 0]
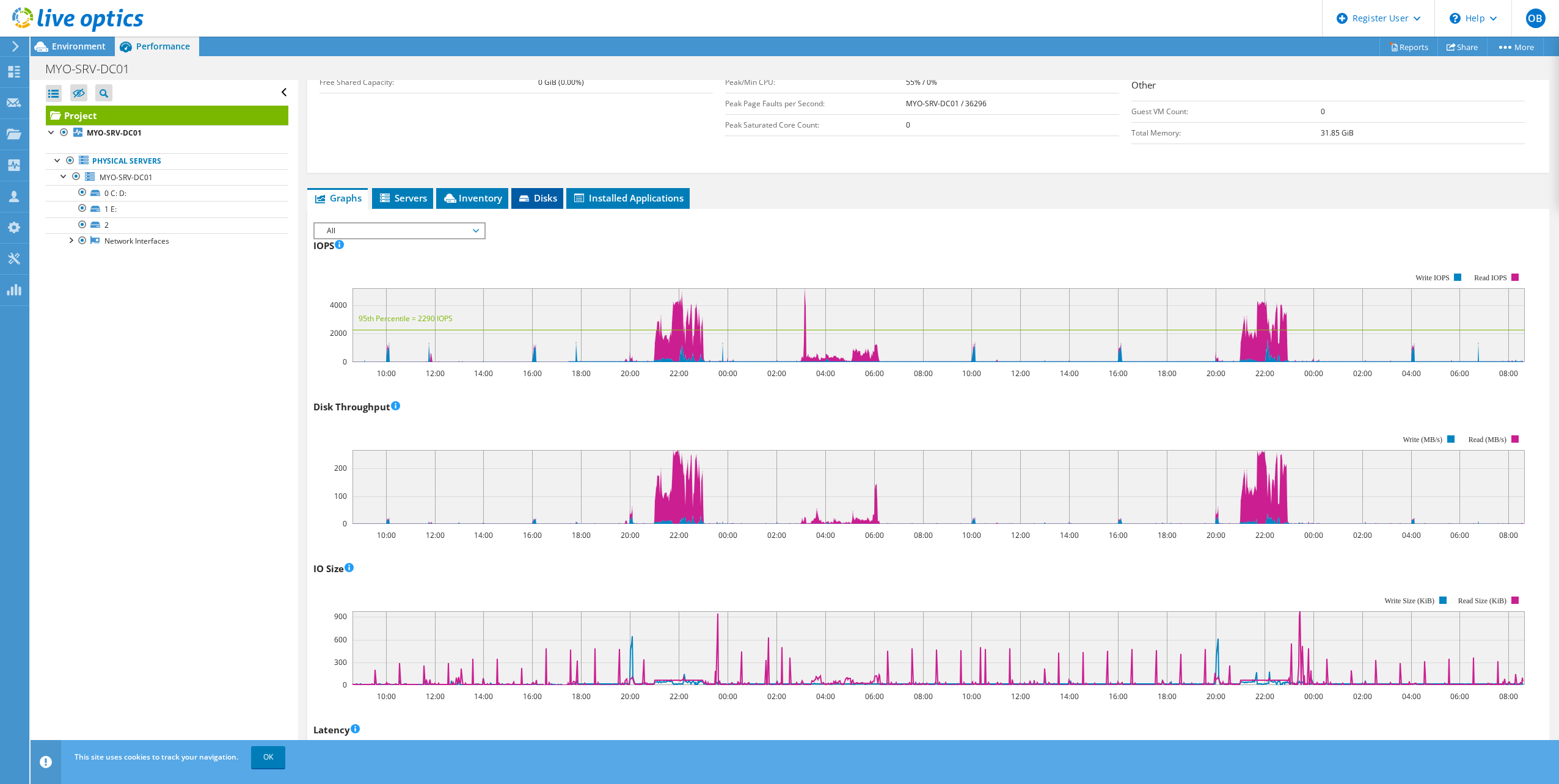
click at [536, 201] on span "Disks" at bounding box center [536, 198] width 39 height 12
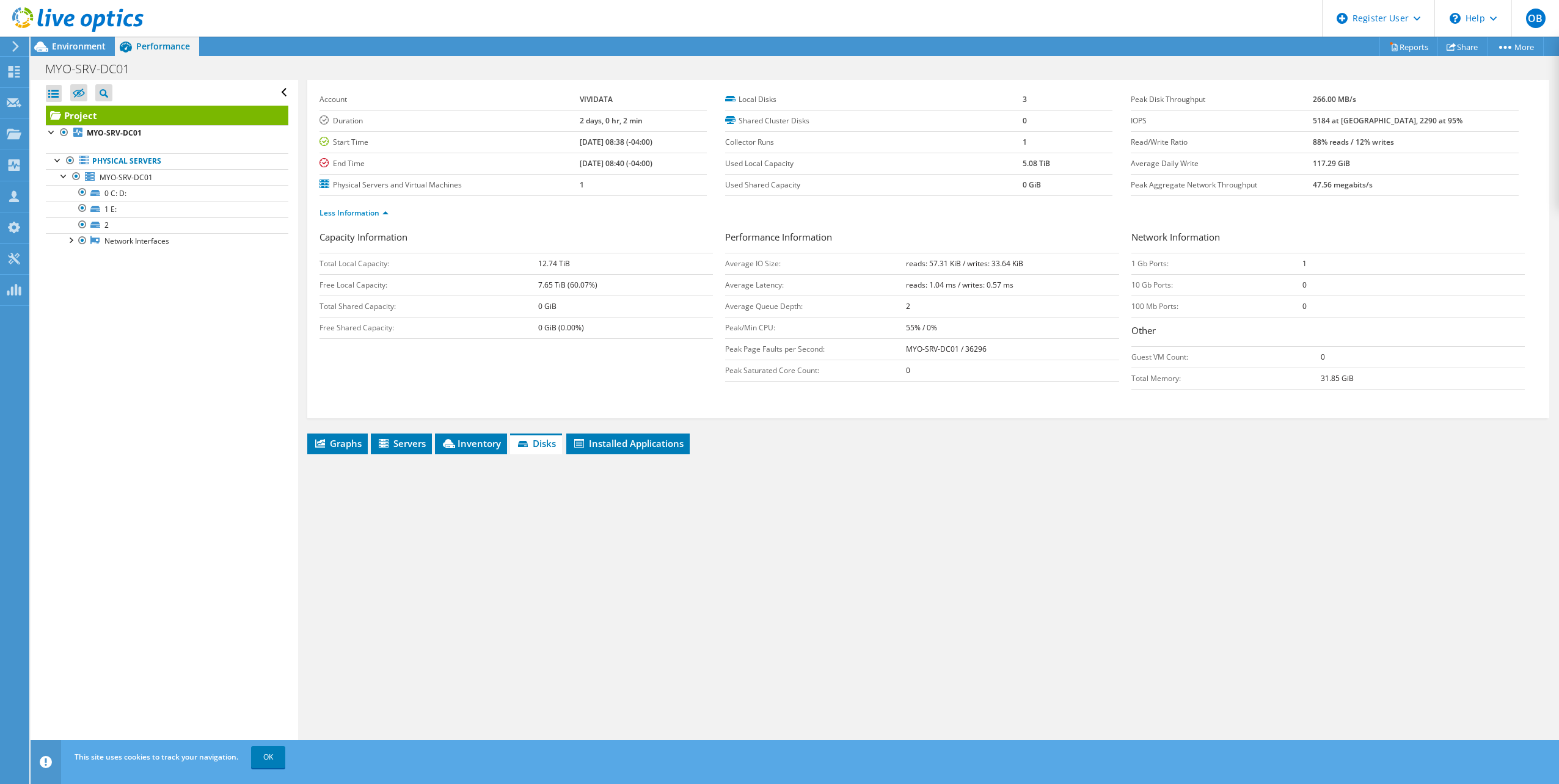
scroll to position [49, 0]
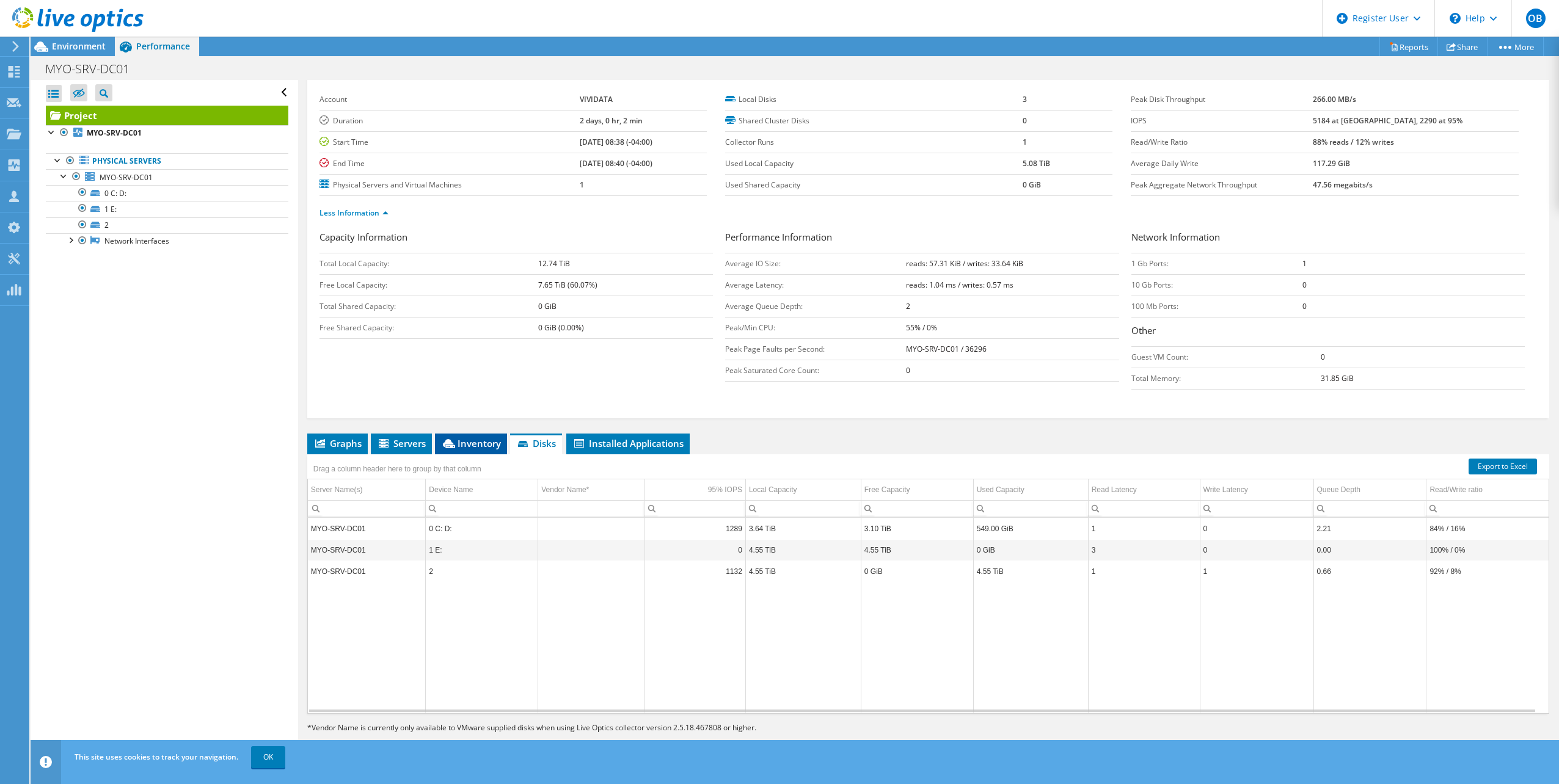
click at [446, 442] on icon at bounding box center [449, 444] width 12 height 10
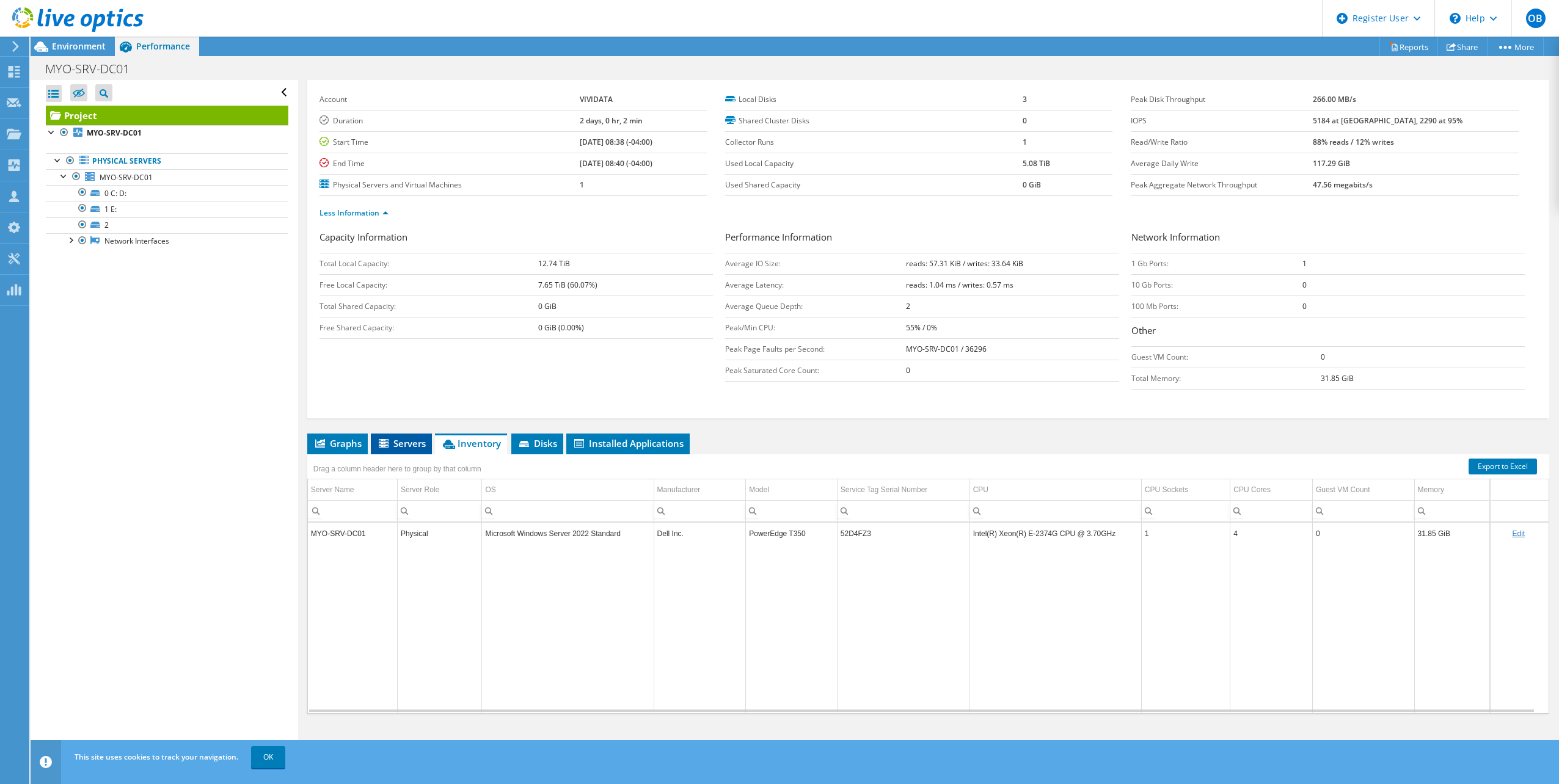
click at [418, 449] on span "Servers" at bounding box center [401, 443] width 49 height 12
click at [443, 530] on td "12.74 TiB" at bounding box center [446, 528] width 66 height 21
drag, startPoint x: 443, startPoint y: 530, endPoint x: 437, endPoint y: 534, distance: 7.2
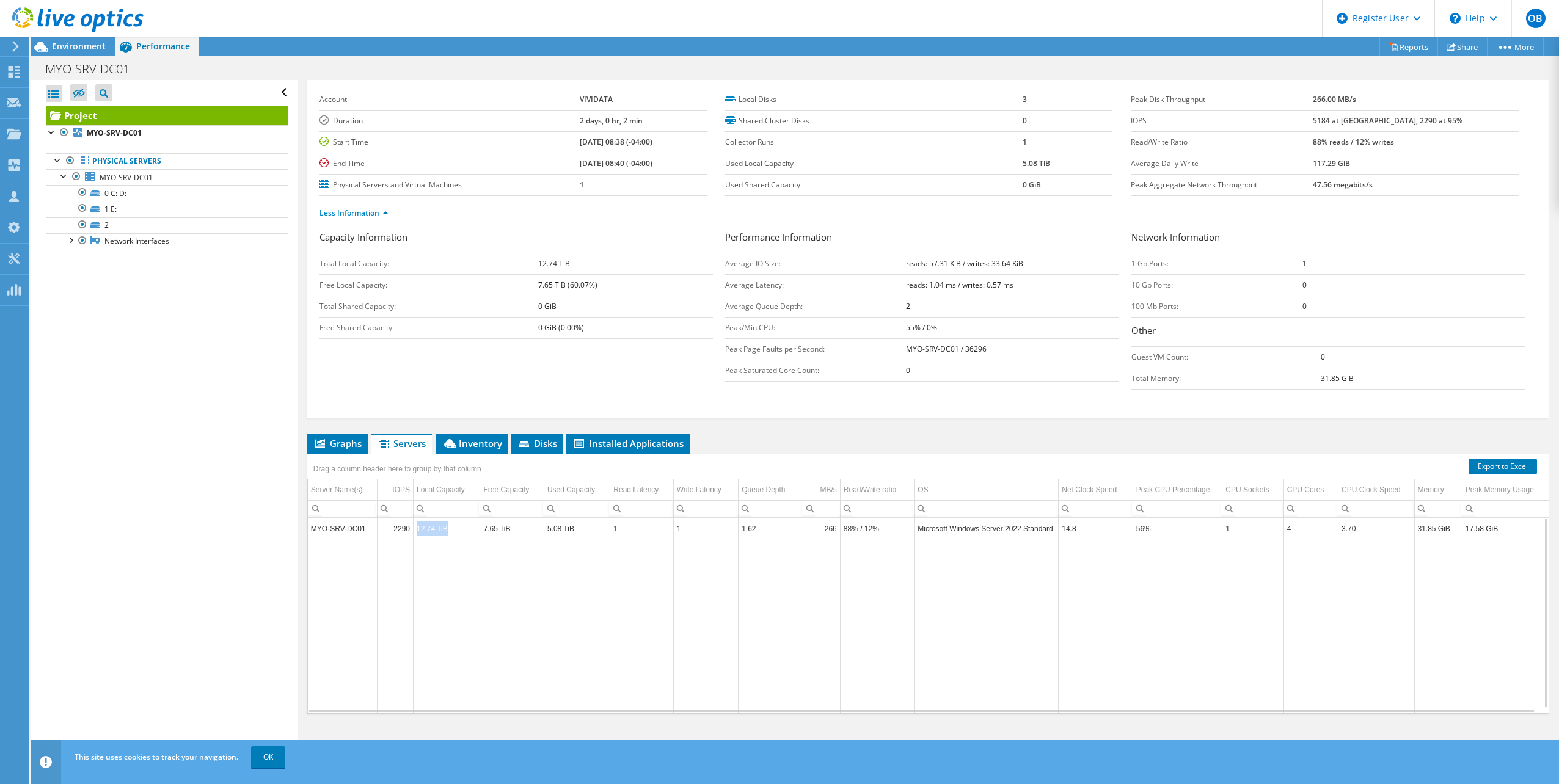
click at [437, 534] on td "12.74 TiB" at bounding box center [446, 528] width 66 height 21
click at [501, 532] on td "7.65 TiB" at bounding box center [512, 528] width 63 height 21
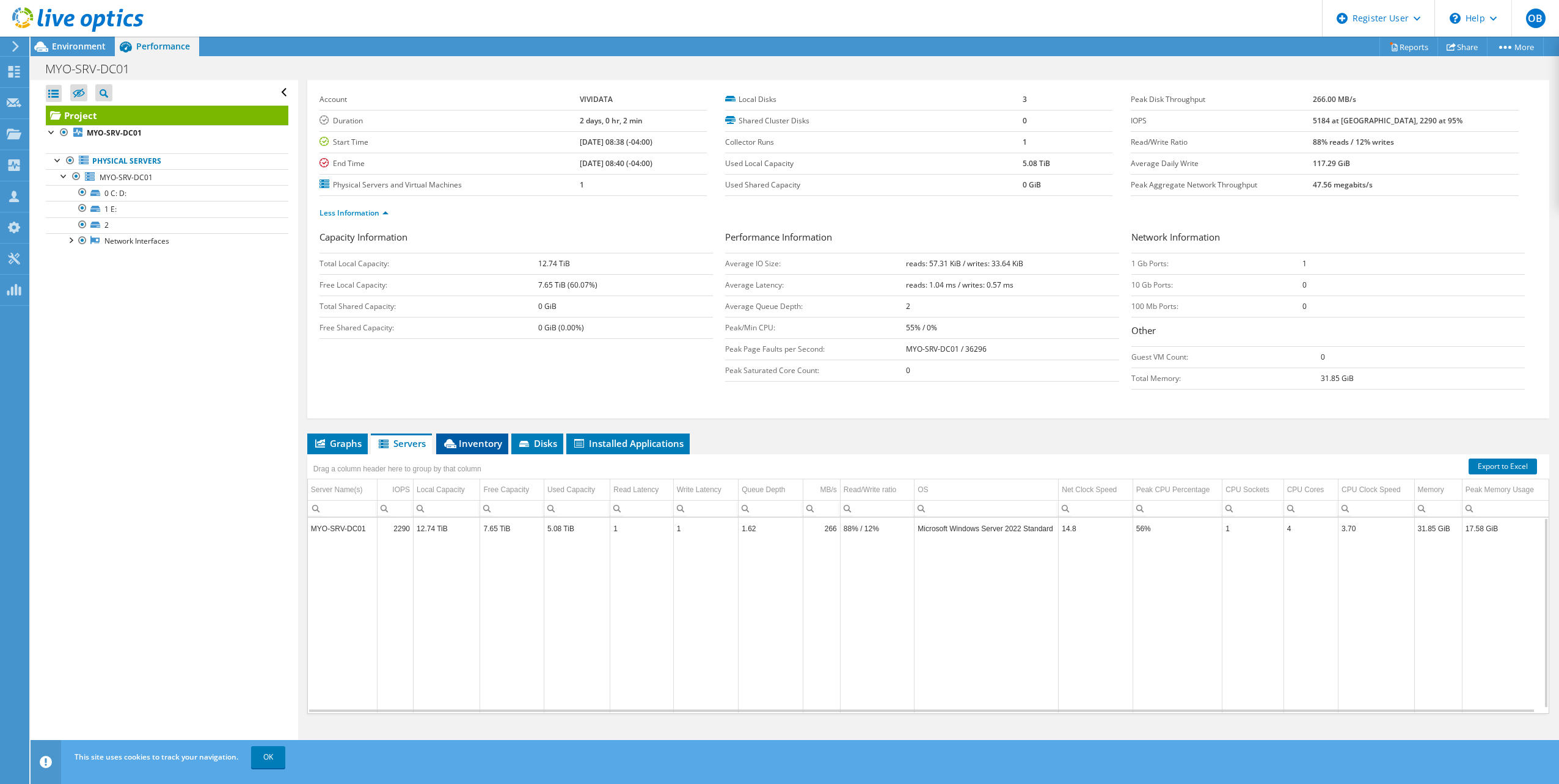
click at [482, 449] on span "Inventory" at bounding box center [472, 443] width 60 height 12
click at [546, 443] on span "Disks" at bounding box center [536, 443] width 39 height 12
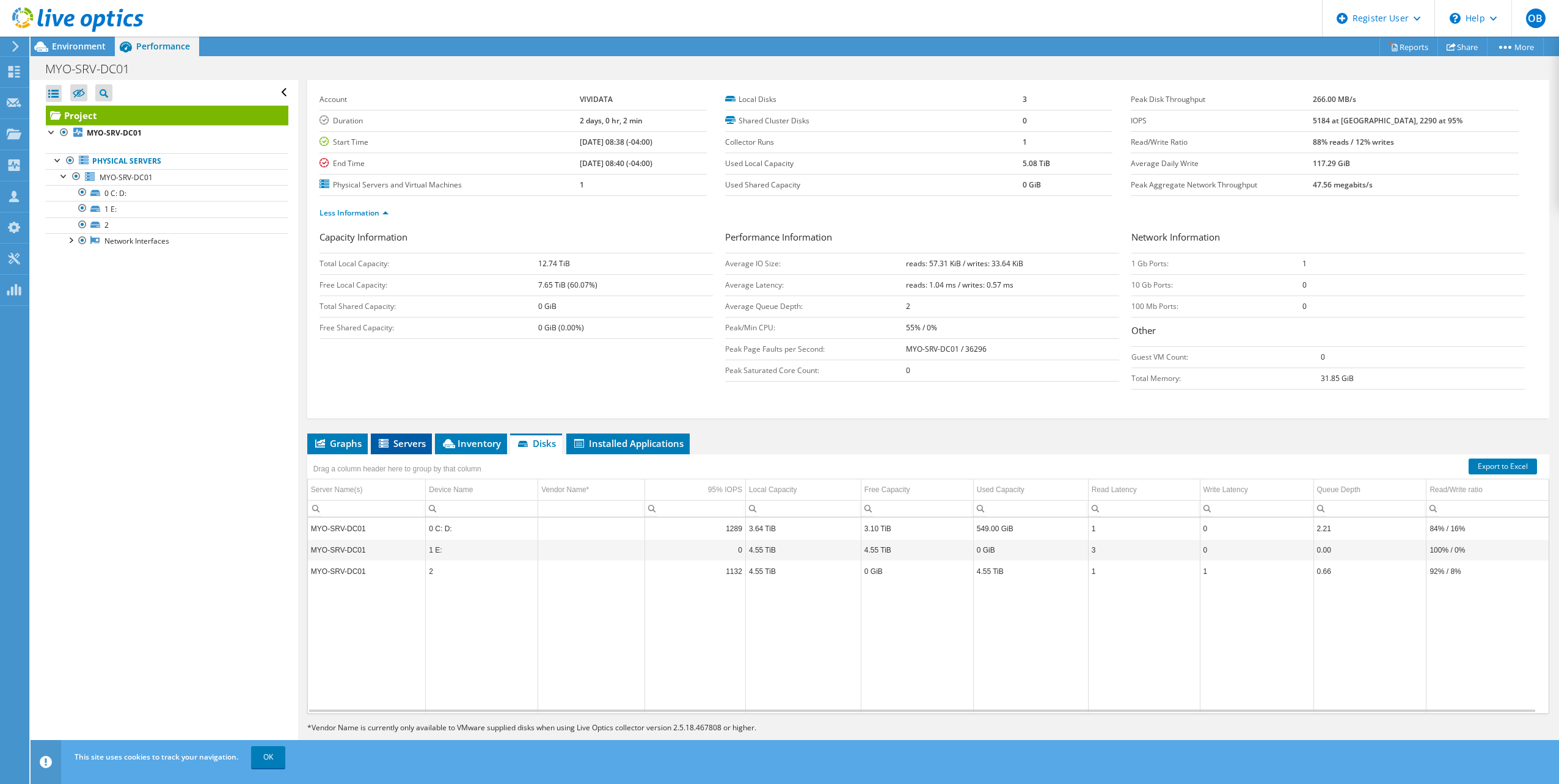
click at [406, 453] on li "Servers" at bounding box center [402, 444] width 62 height 21
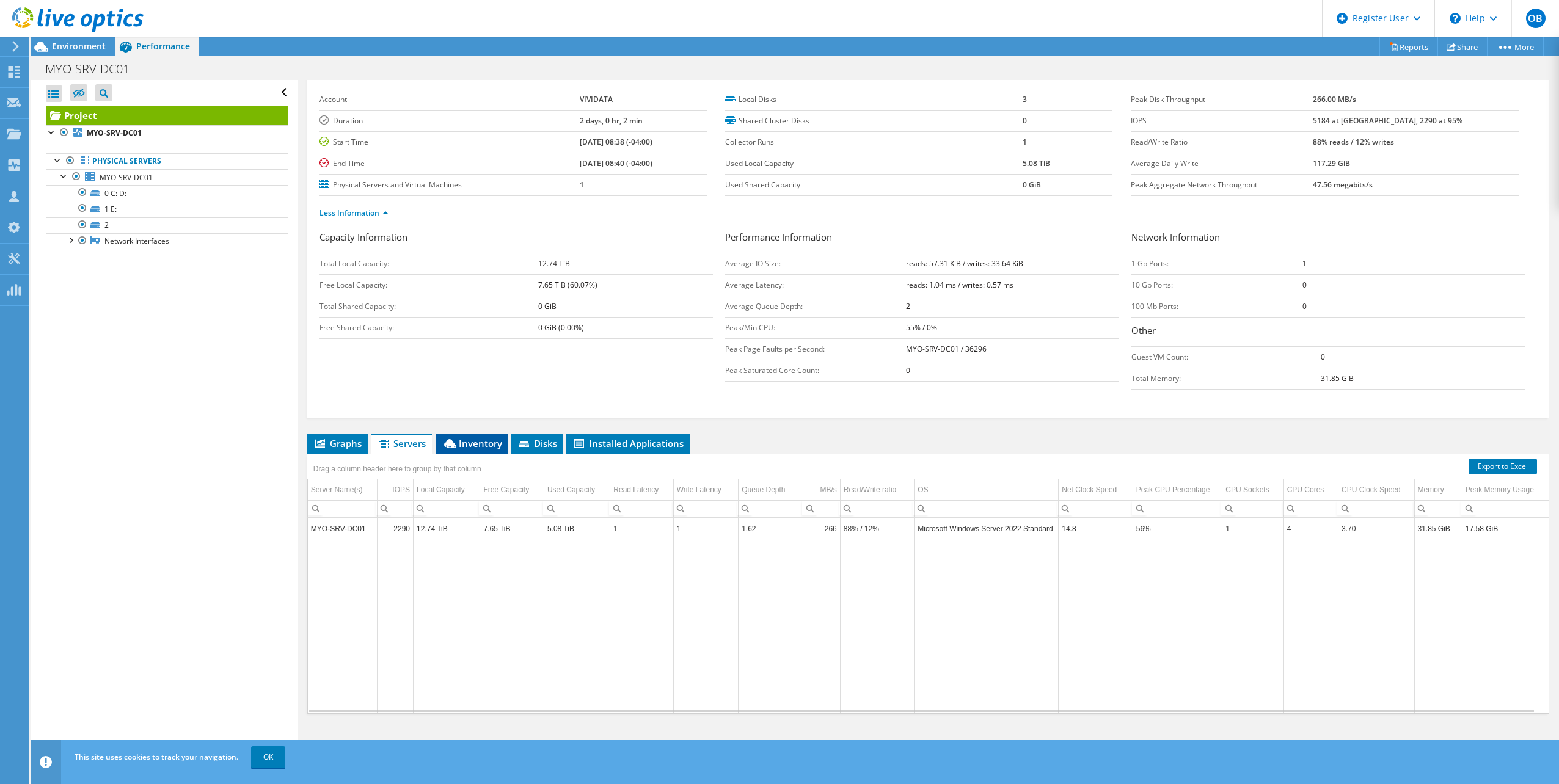
click at [476, 442] on span "Inventory" at bounding box center [472, 443] width 60 height 12
click at [539, 438] on span "Disks" at bounding box center [536, 443] width 39 height 12
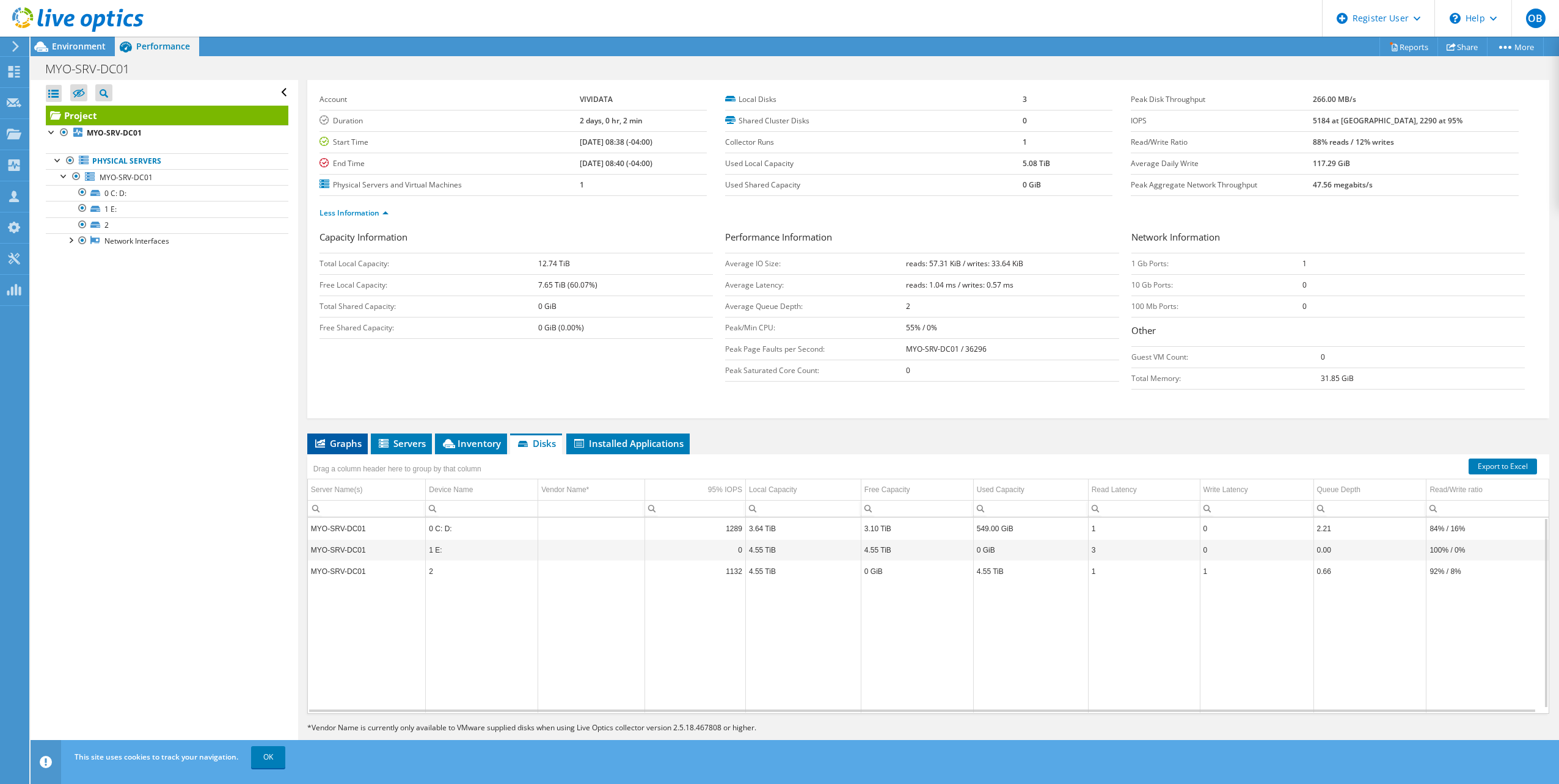
click at [353, 433] on li "Graphs" at bounding box center [337, 444] width 61 height 21
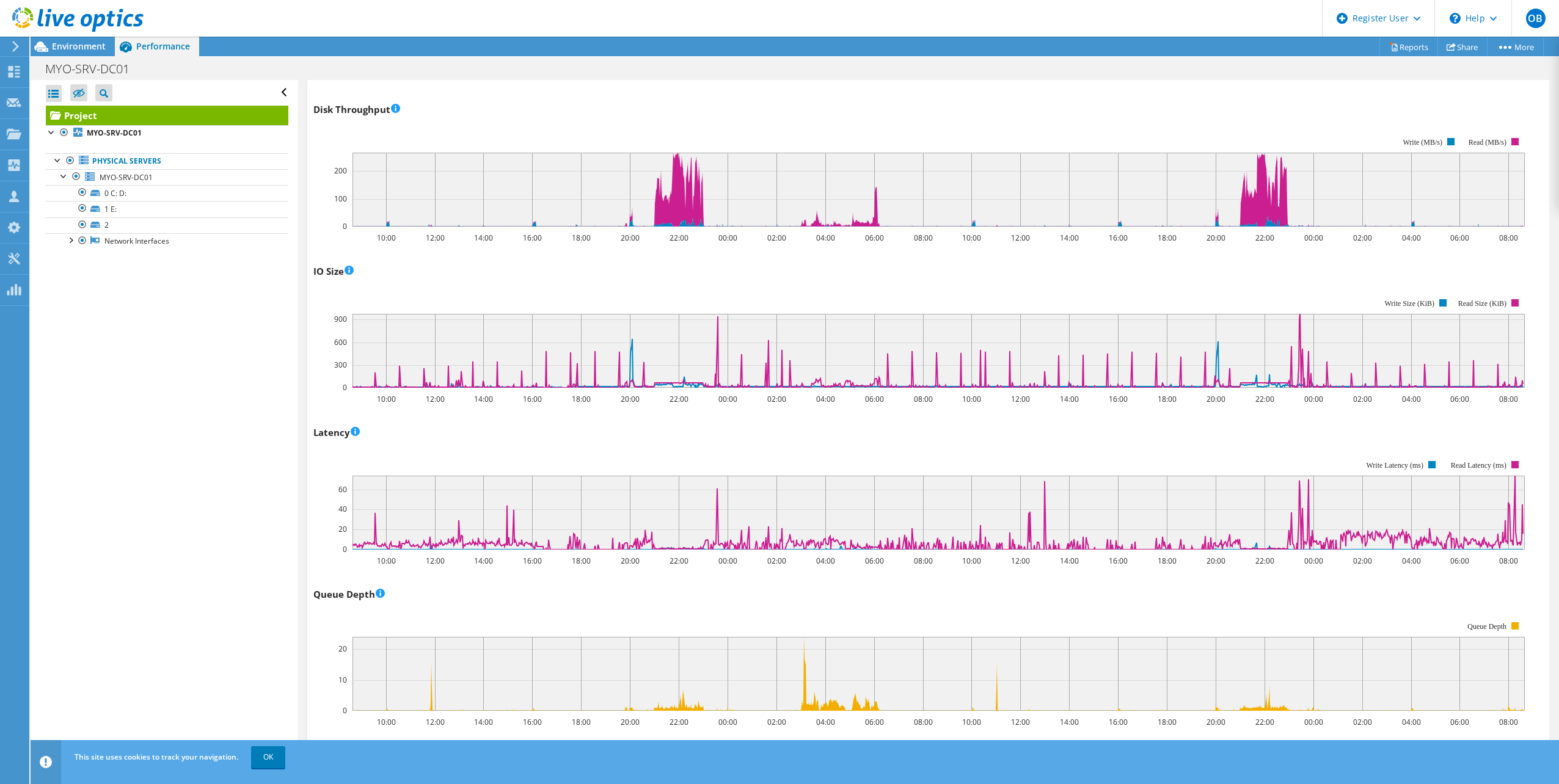
scroll to position [599, 0]
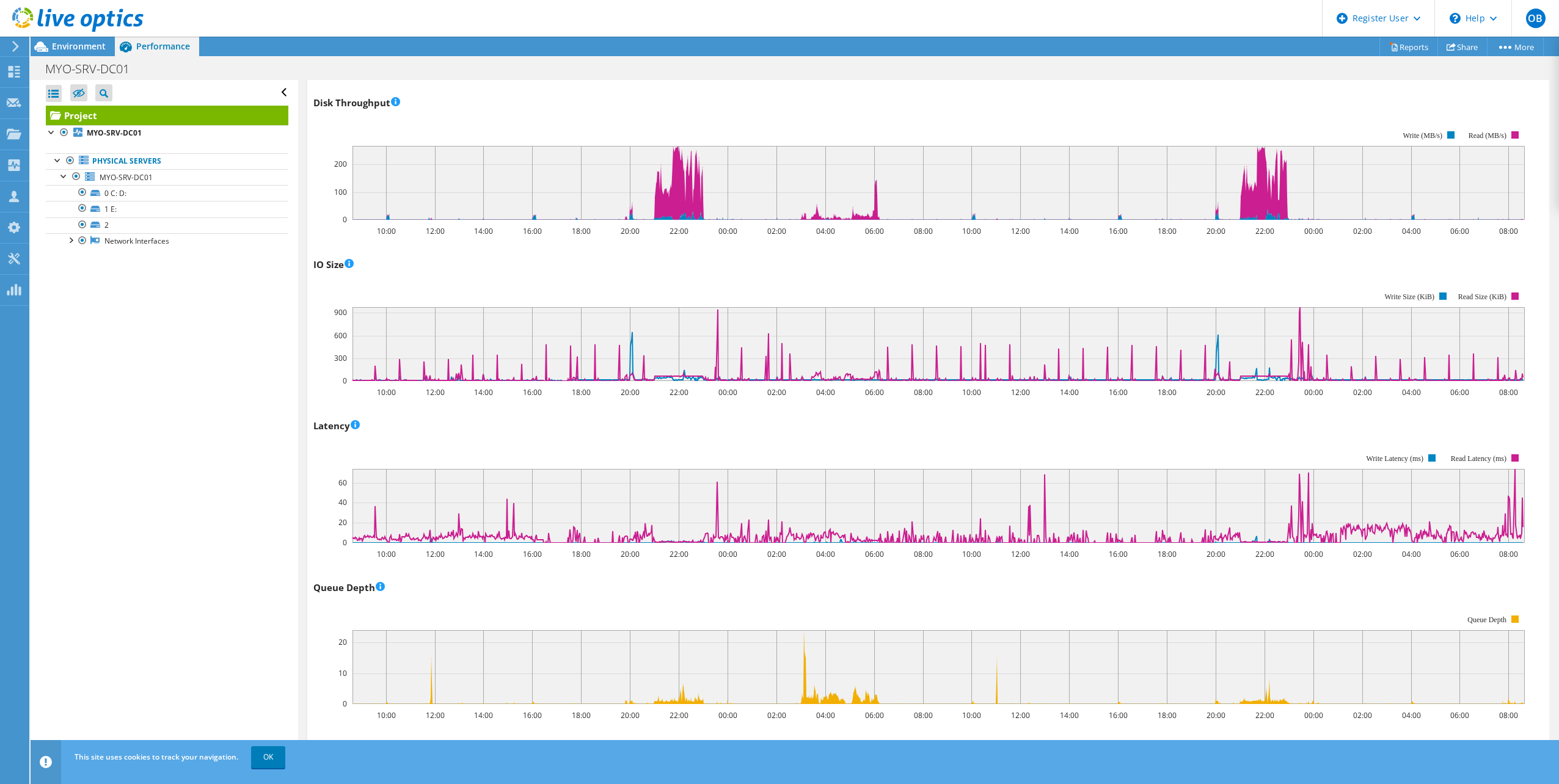
click at [533, 427] on div "Latency Latency The average time required for the host to complete an IO operat…" at bounding box center [928, 487] width 1230 height 143
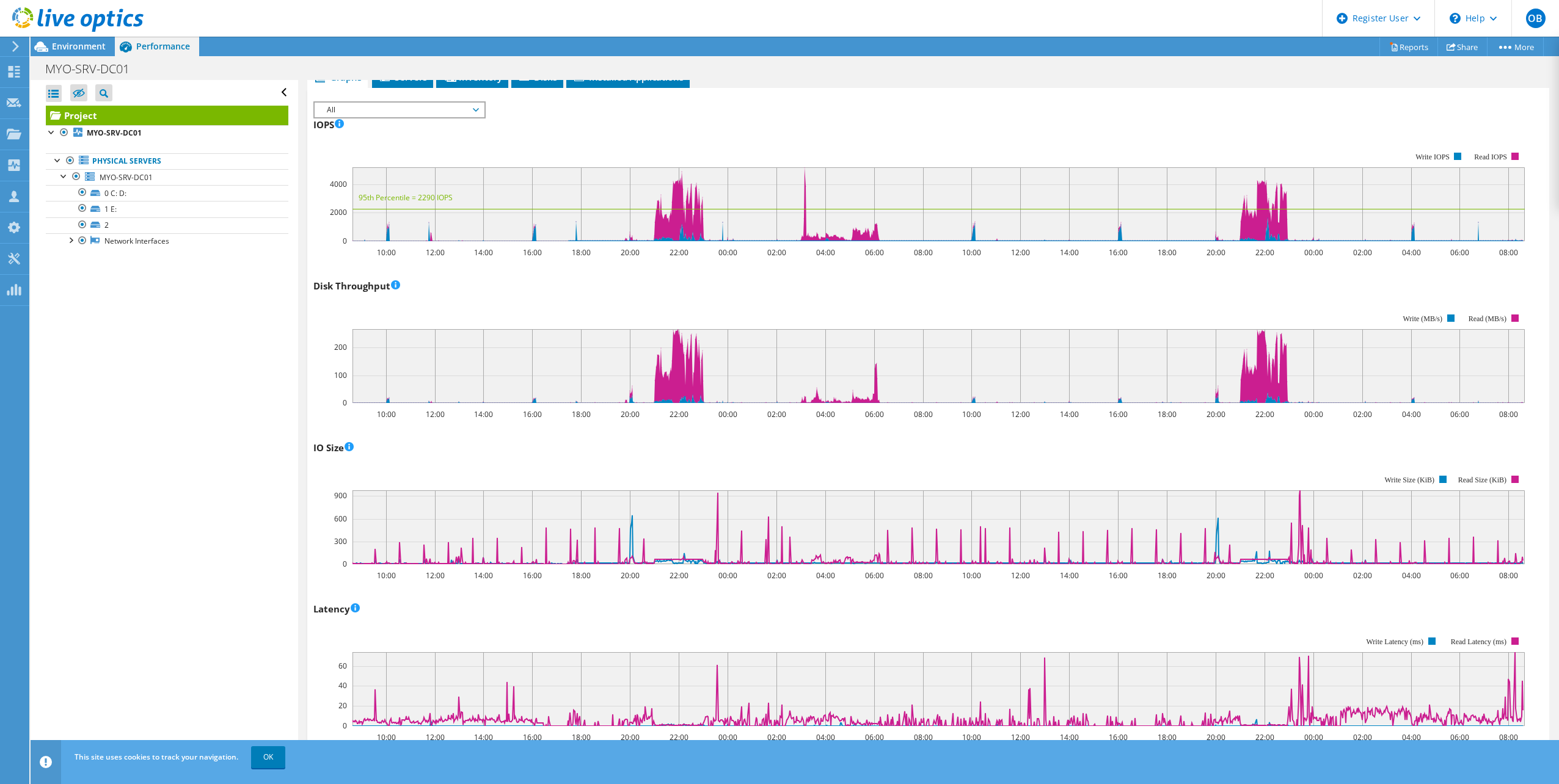
scroll to position [477, 0]
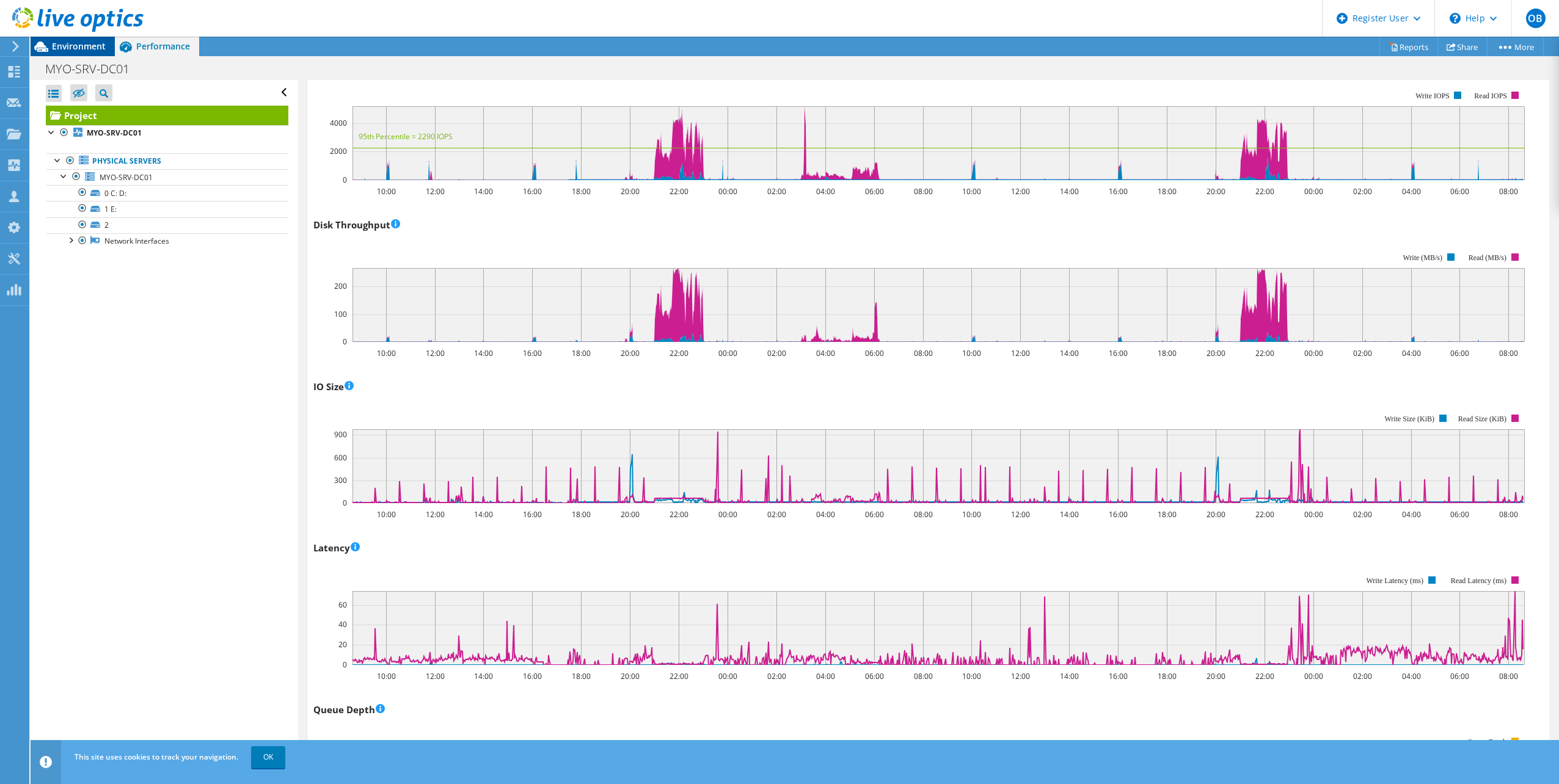
click at [107, 43] on div "Environment" at bounding box center [73, 46] width 85 height 19
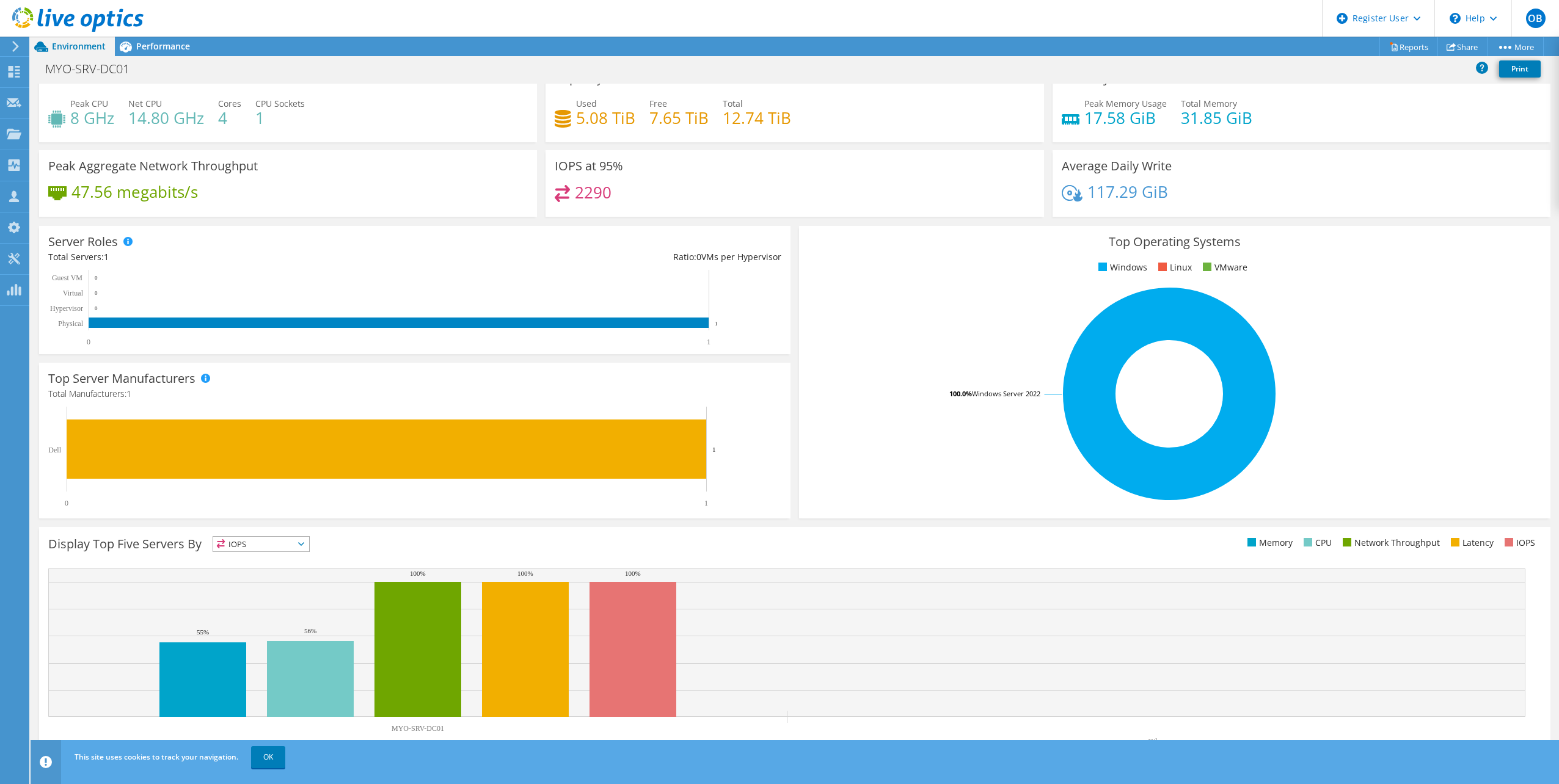
scroll to position [31, 0]
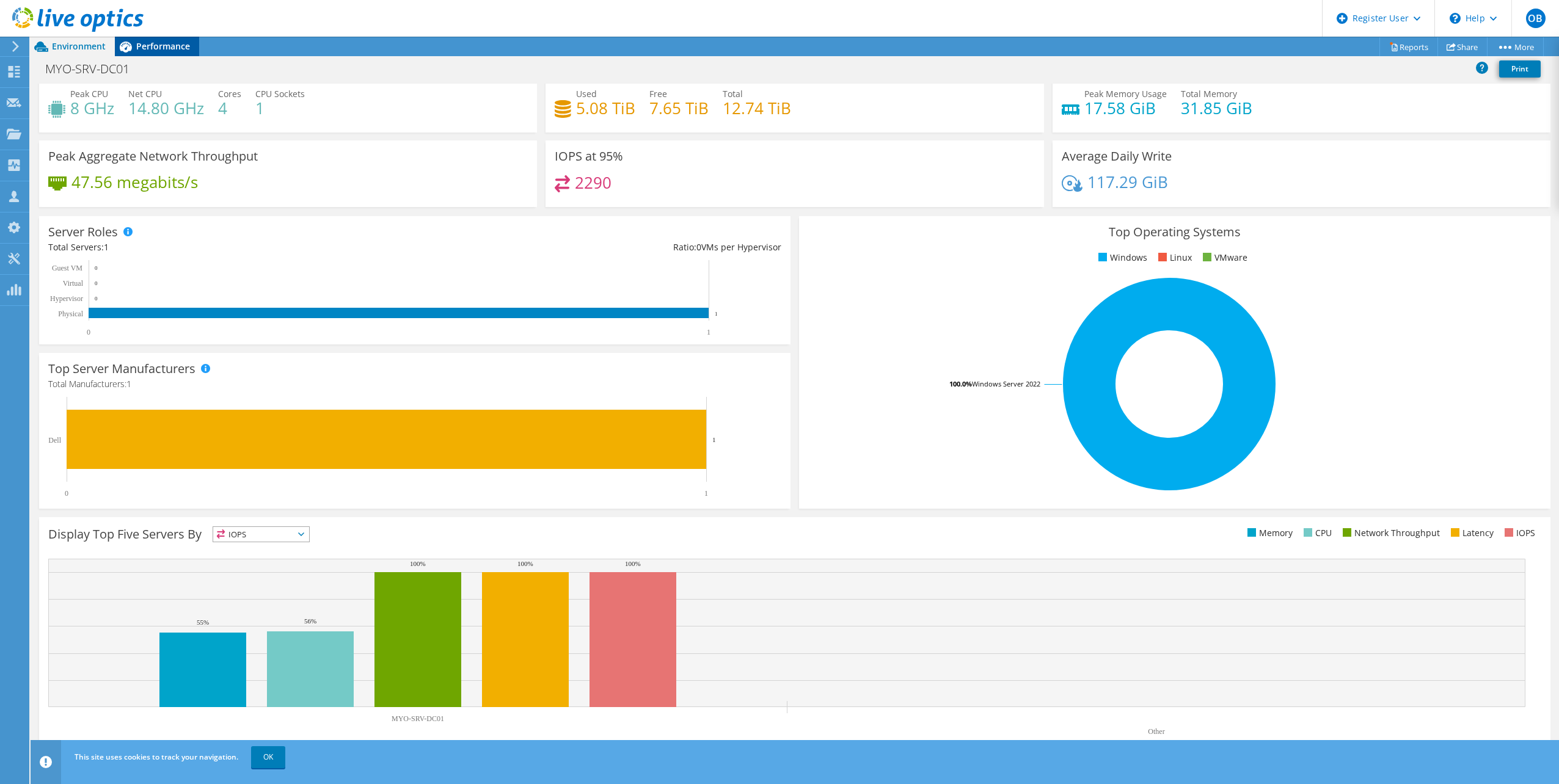
click at [170, 48] on span "Performance" at bounding box center [163, 46] width 54 height 12
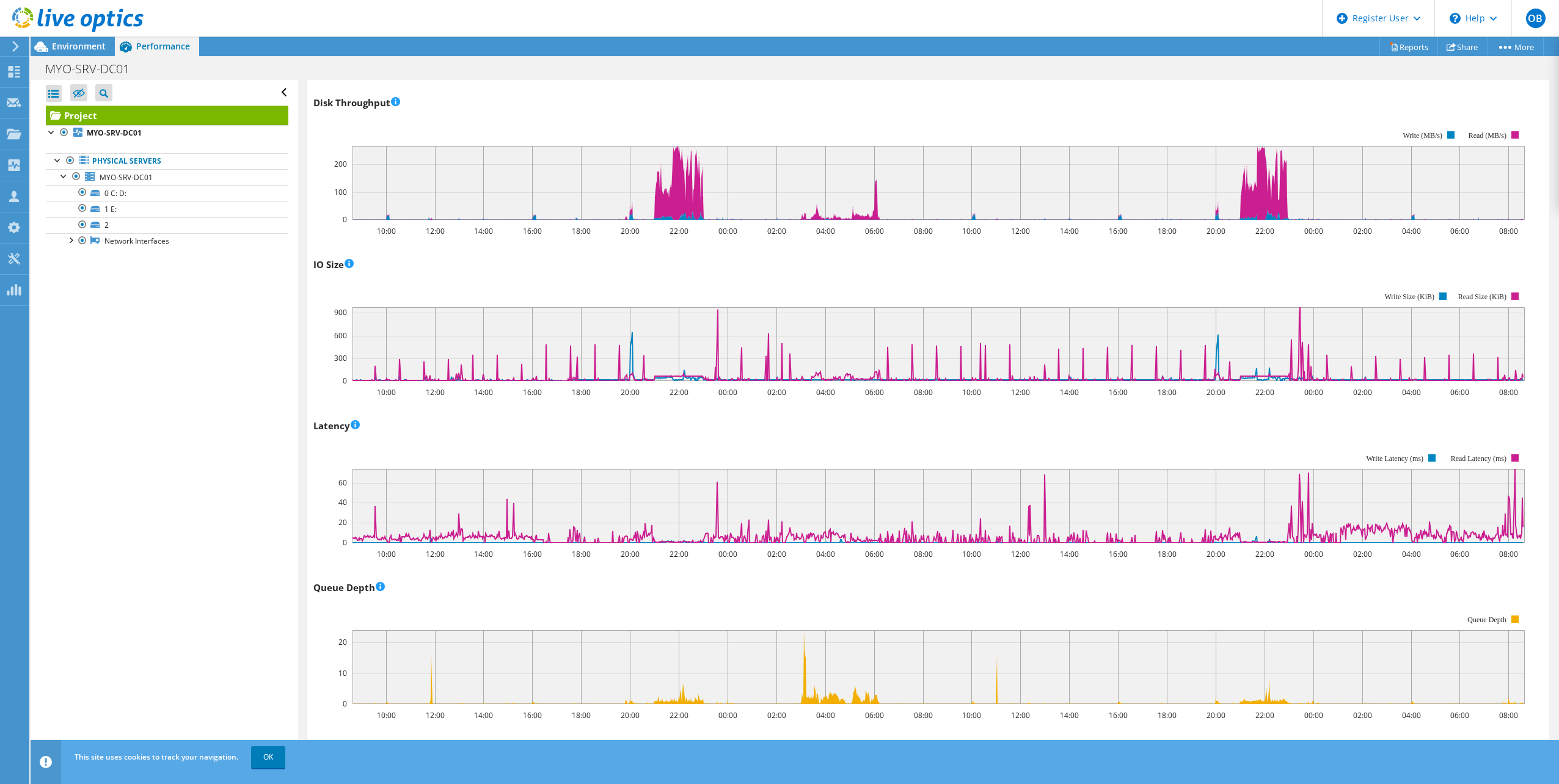
scroll to position [293, 0]
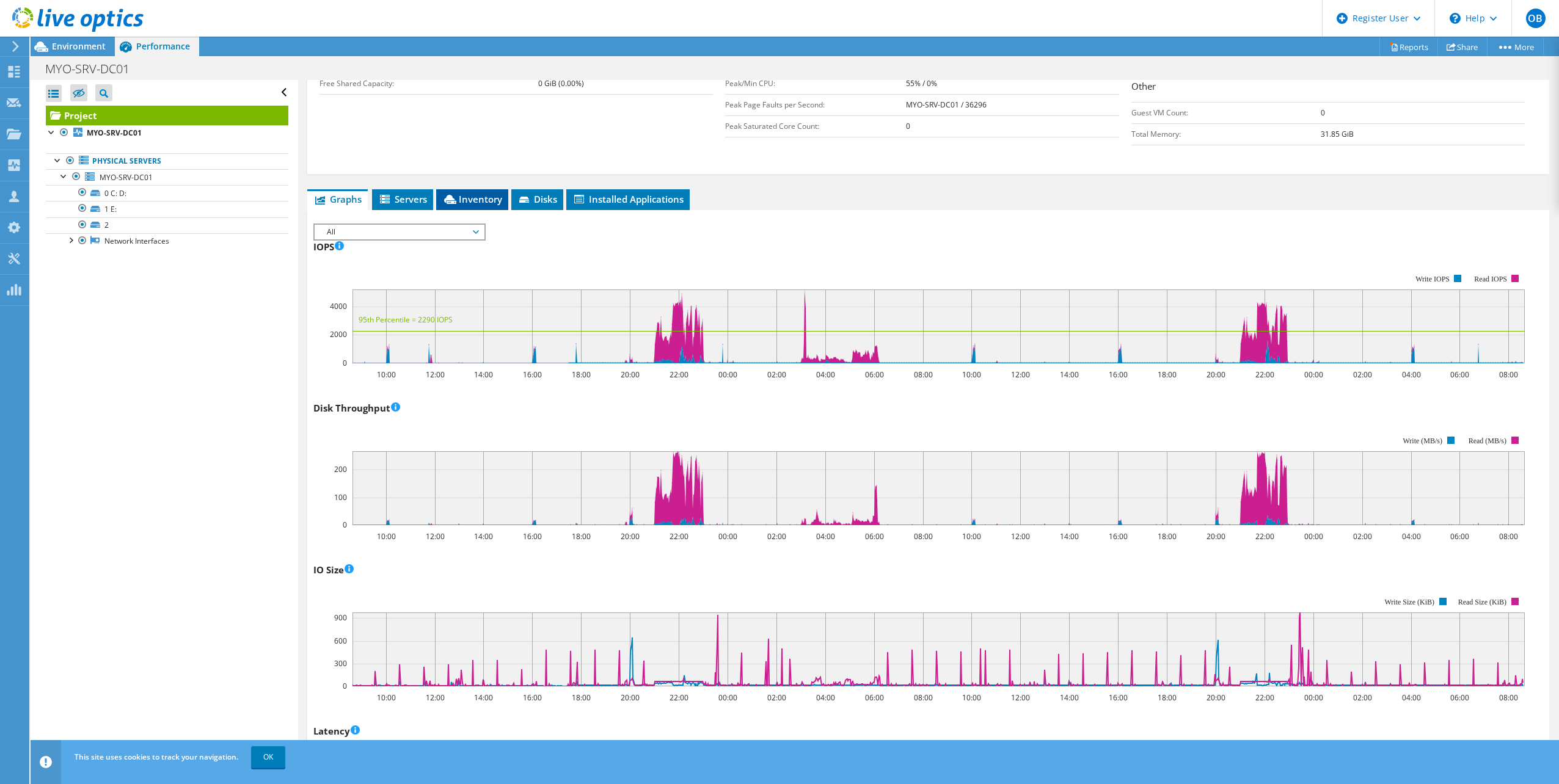
click at [499, 195] on span "Inventory" at bounding box center [472, 199] width 60 height 12
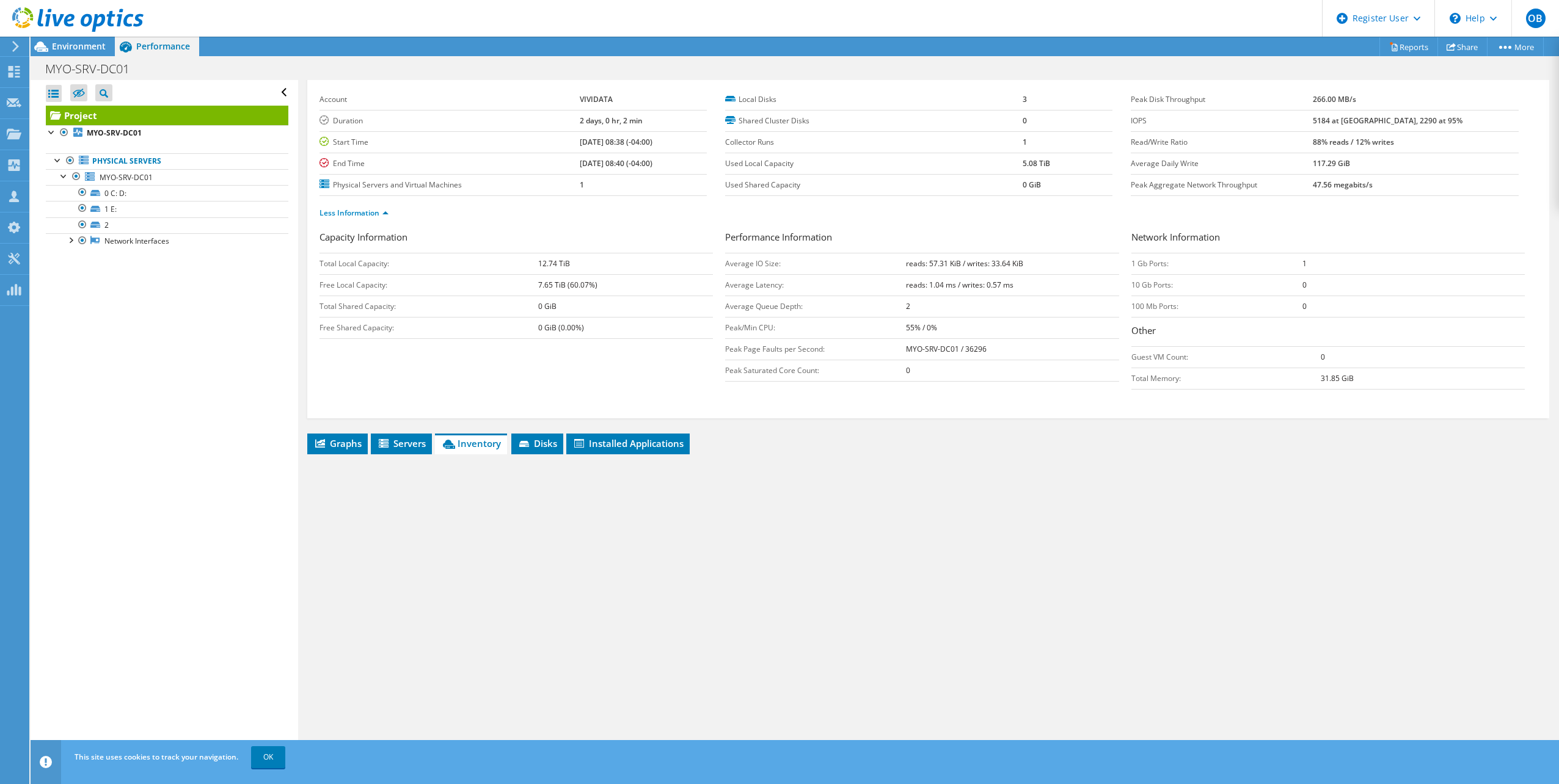
scroll to position [49, 0]
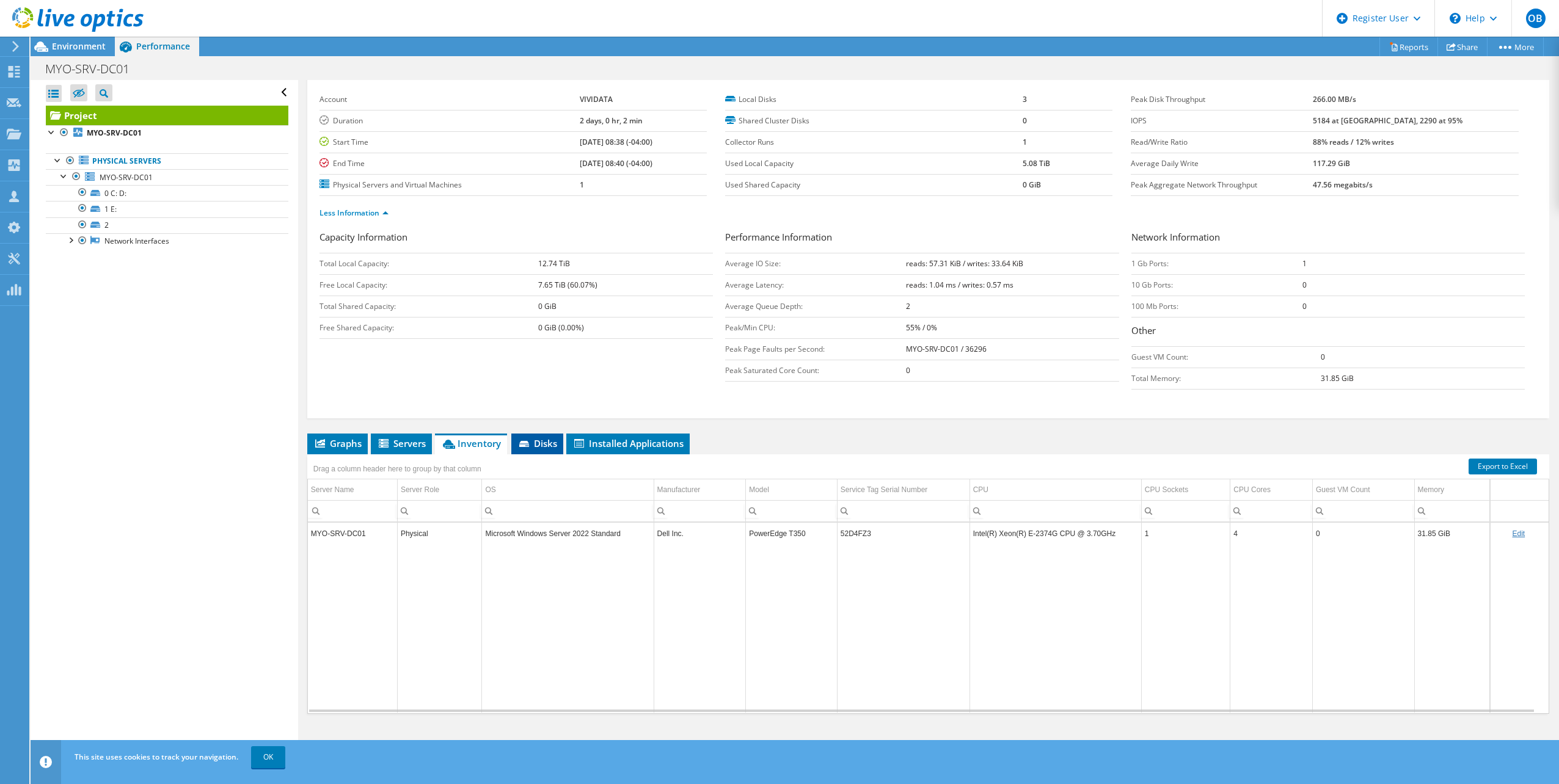
click at [533, 449] on span "Disks" at bounding box center [536, 443] width 39 height 12
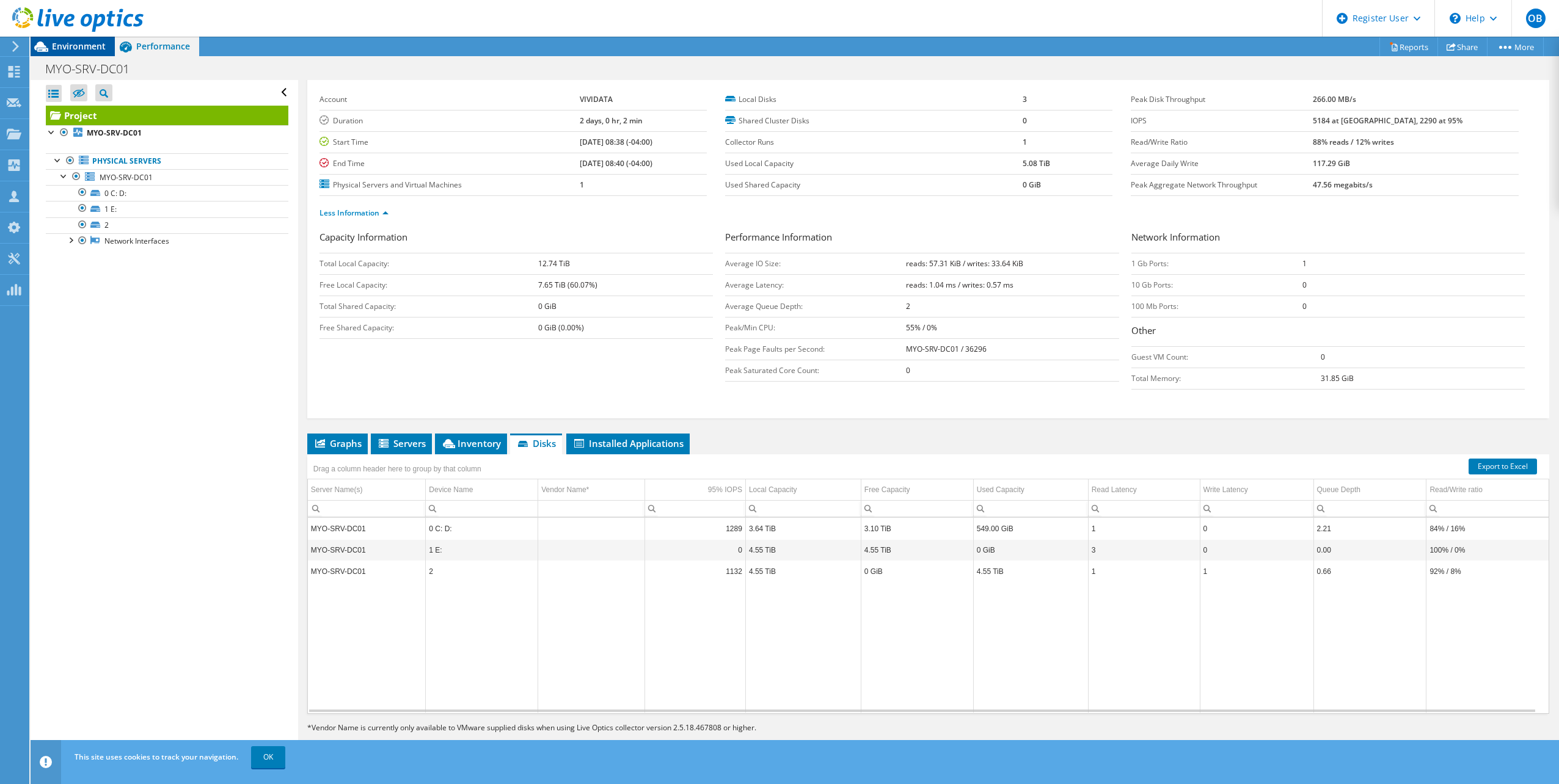
click at [82, 51] on span "Environment" at bounding box center [79, 46] width 54 height 12
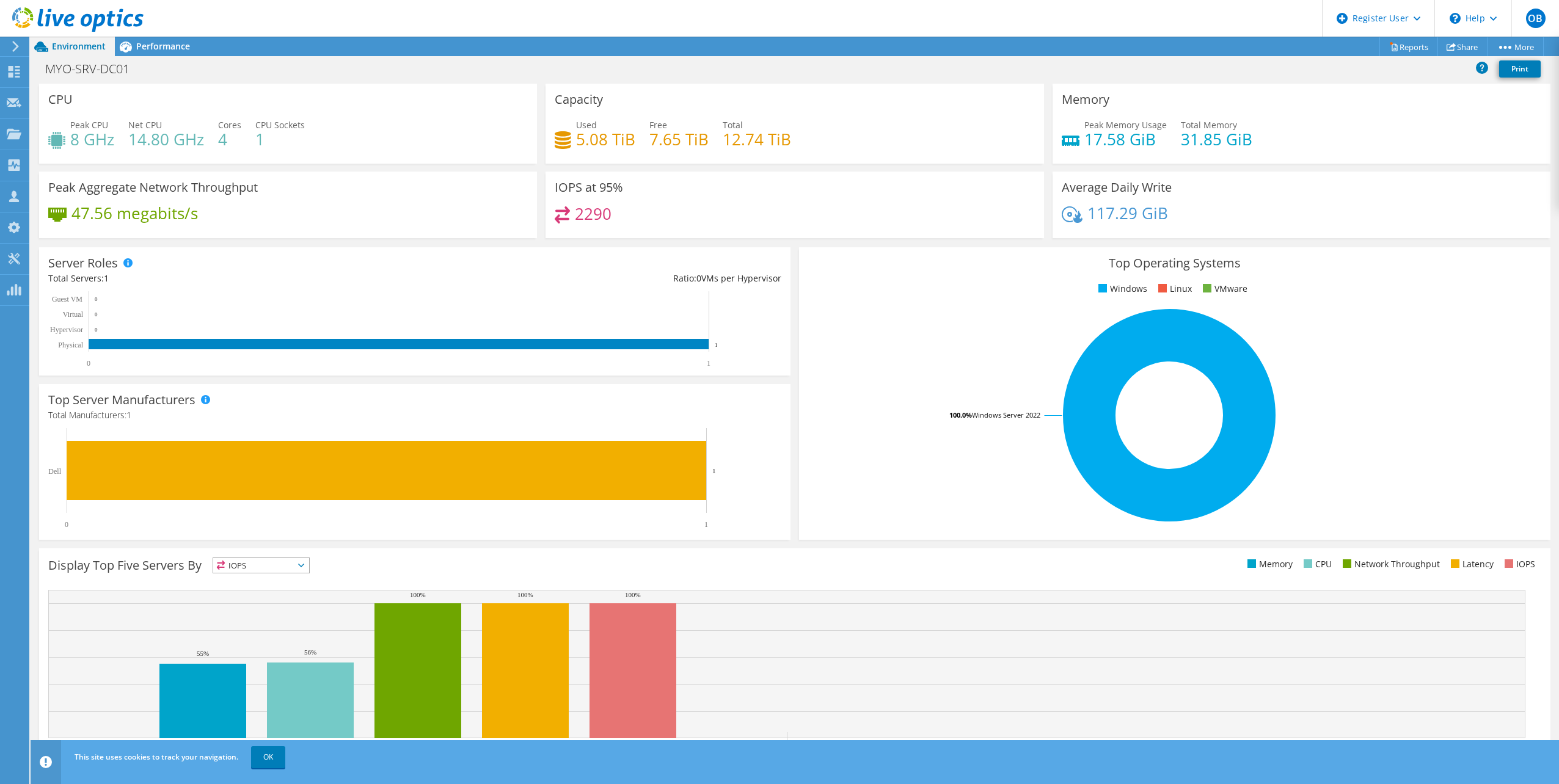
click at [685, 134] on h4 "7.65 TiB" at bounding box center [680, 139] width 60 height 13
drag, startPoint x: 685, startPoint y: 134, endPoint x: 677, endPoint y: 149, distance: 17.0
click at [677, 146] on h4 "7.65 TiB" at bounding box center [680, 139] width 60 height 13
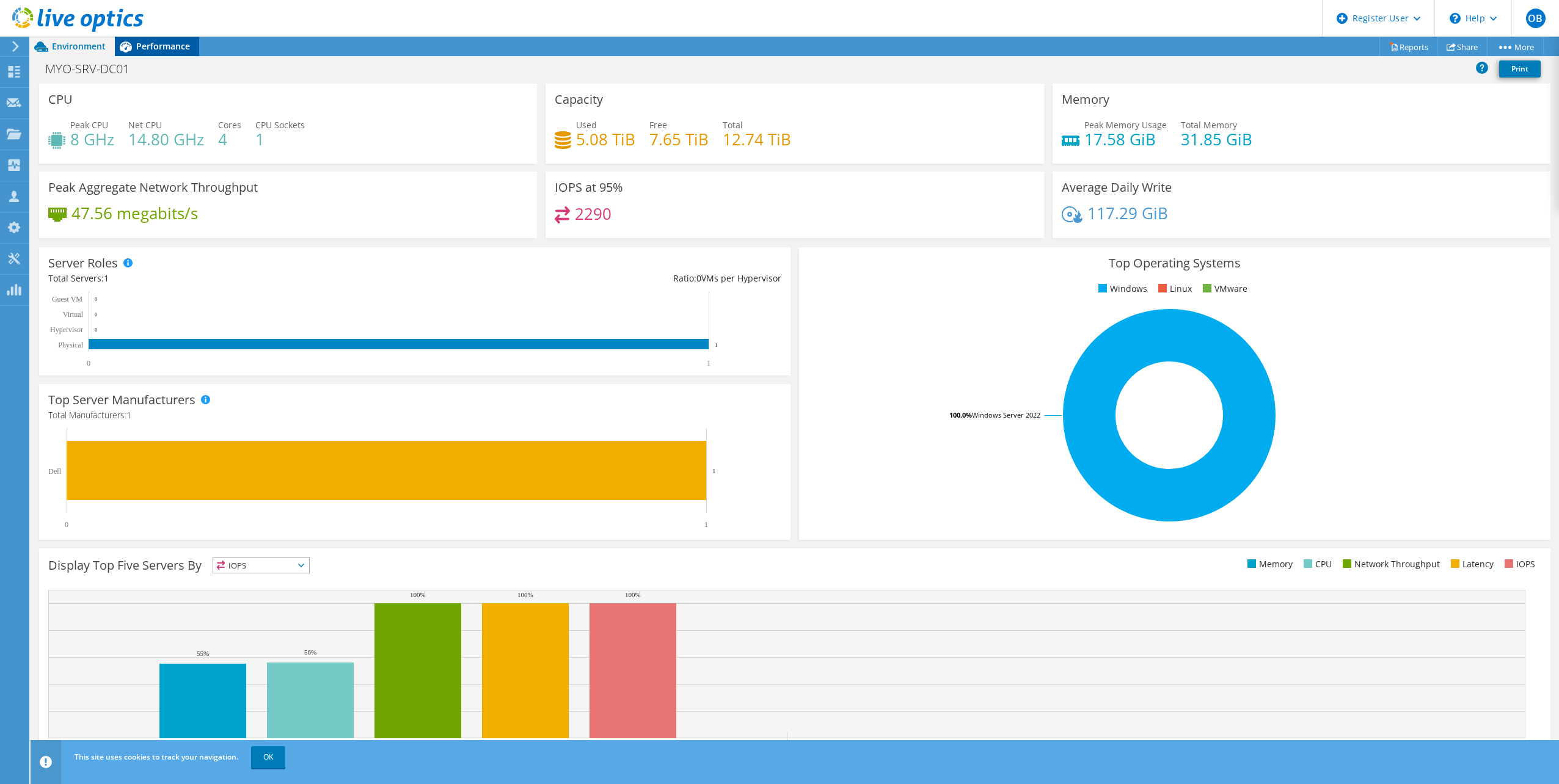
click at [165, 51] on span "Performance" at bounding box center [163, 46] width 54 height 12
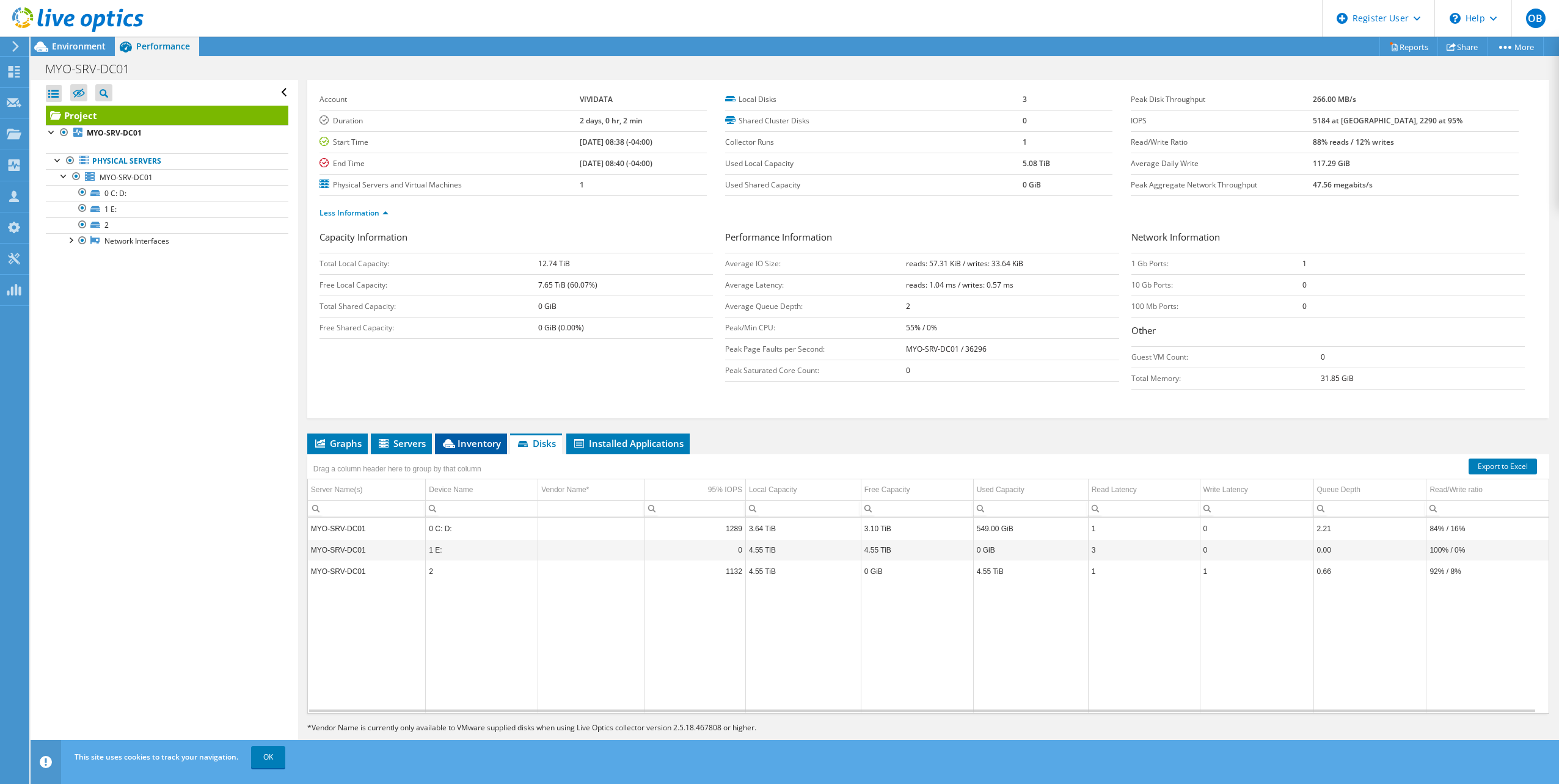
click at [472, 450] on li "Inventory" at bounding box center [471, 444] width 72 height 21
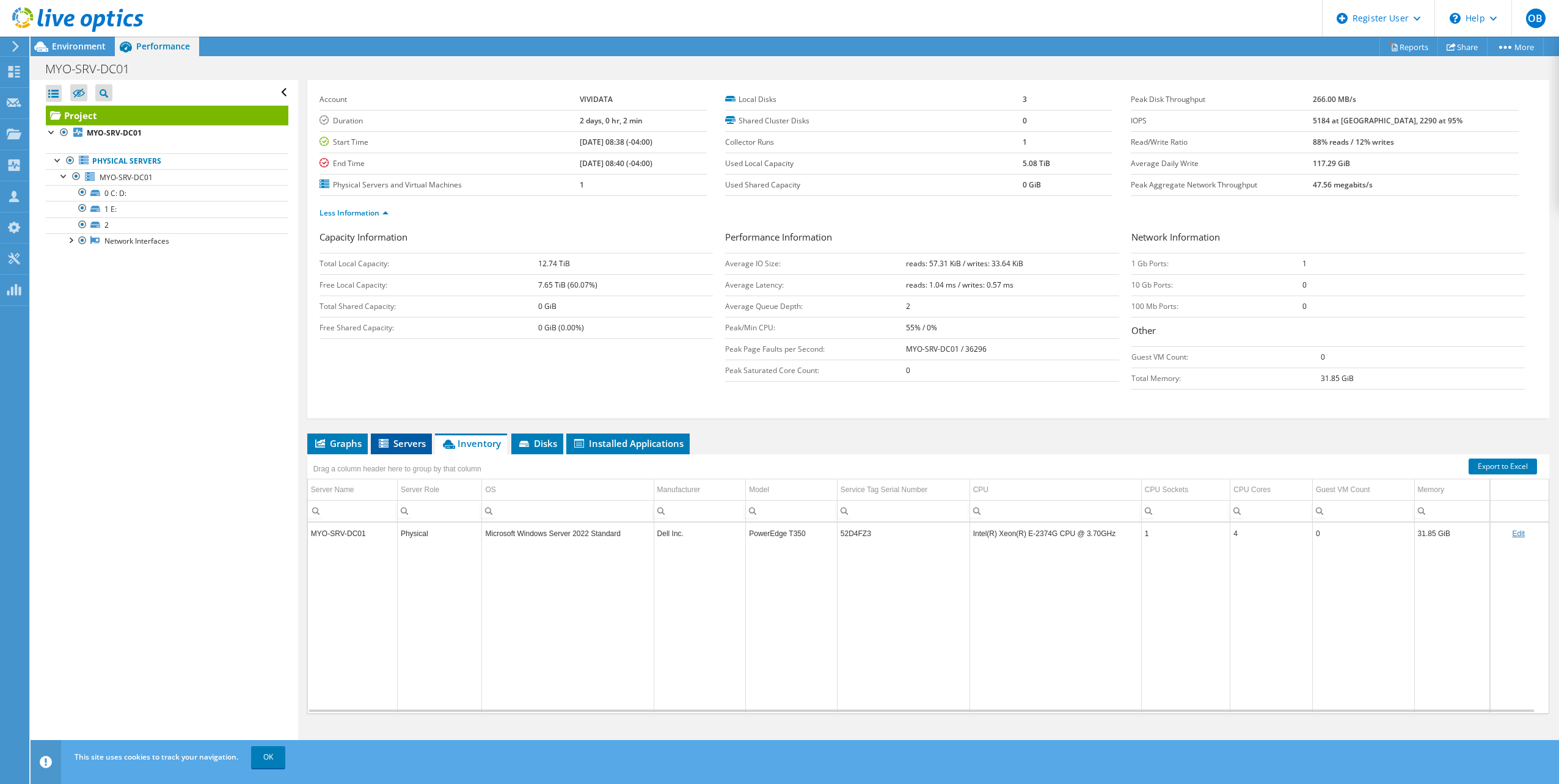
click at [404, 449] on span "Servers" at bounding box center [401, 443] width 49 height 12
click at [87, 39] on div at bounding box center [71, 20] width 143 height 41
click at [91, 41] on span "Environment" at bounding box center [79, 46] width 54 height 12
